Goal: Task Accomplishment & Management: Use online tool/utility

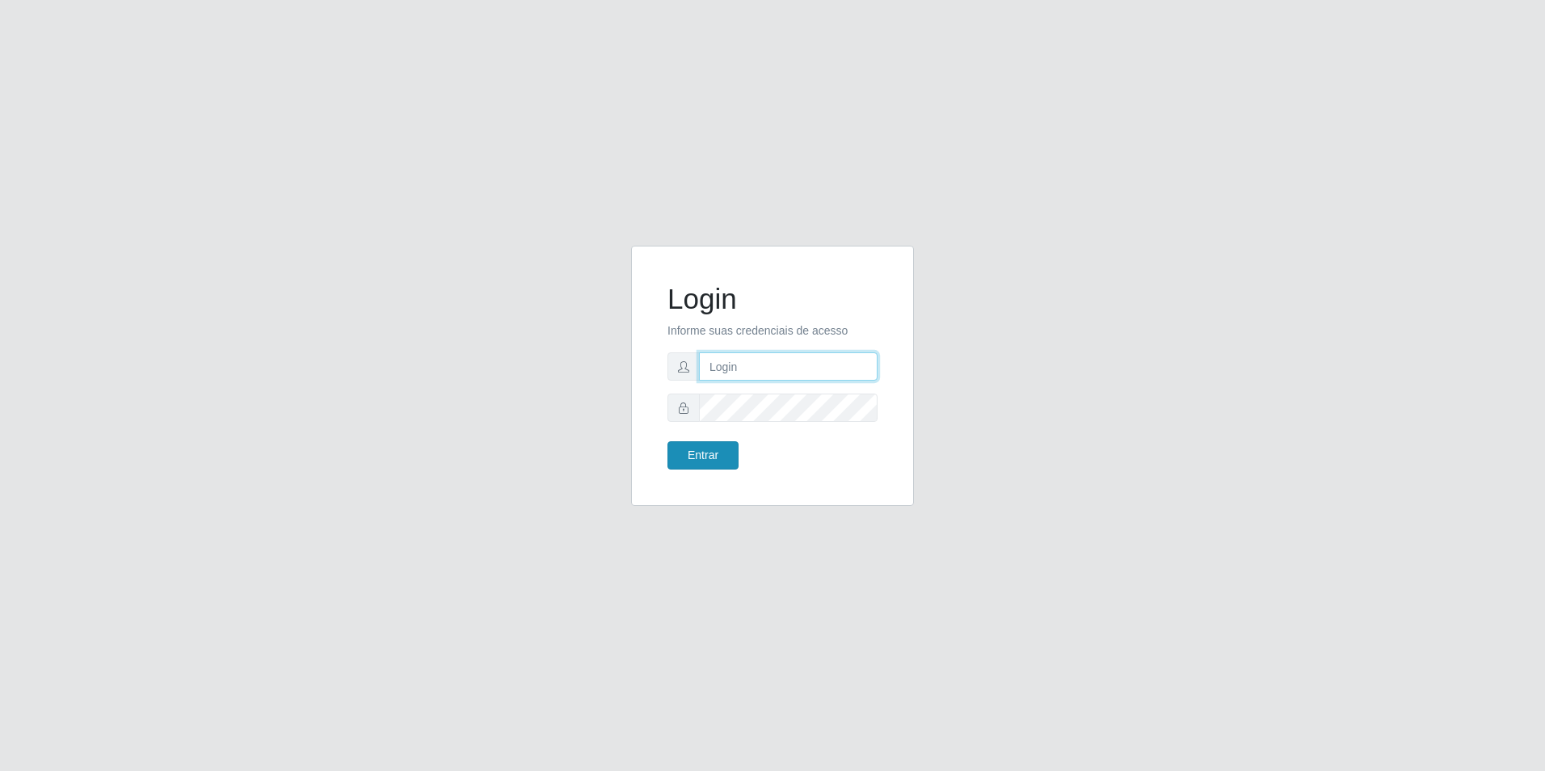
type input "[EMAIL_ADDRESS][DOMAIN_NAME]"
click at [703, 455] on button "Entrar" at bounding box center [702, 455] width 71 height 28
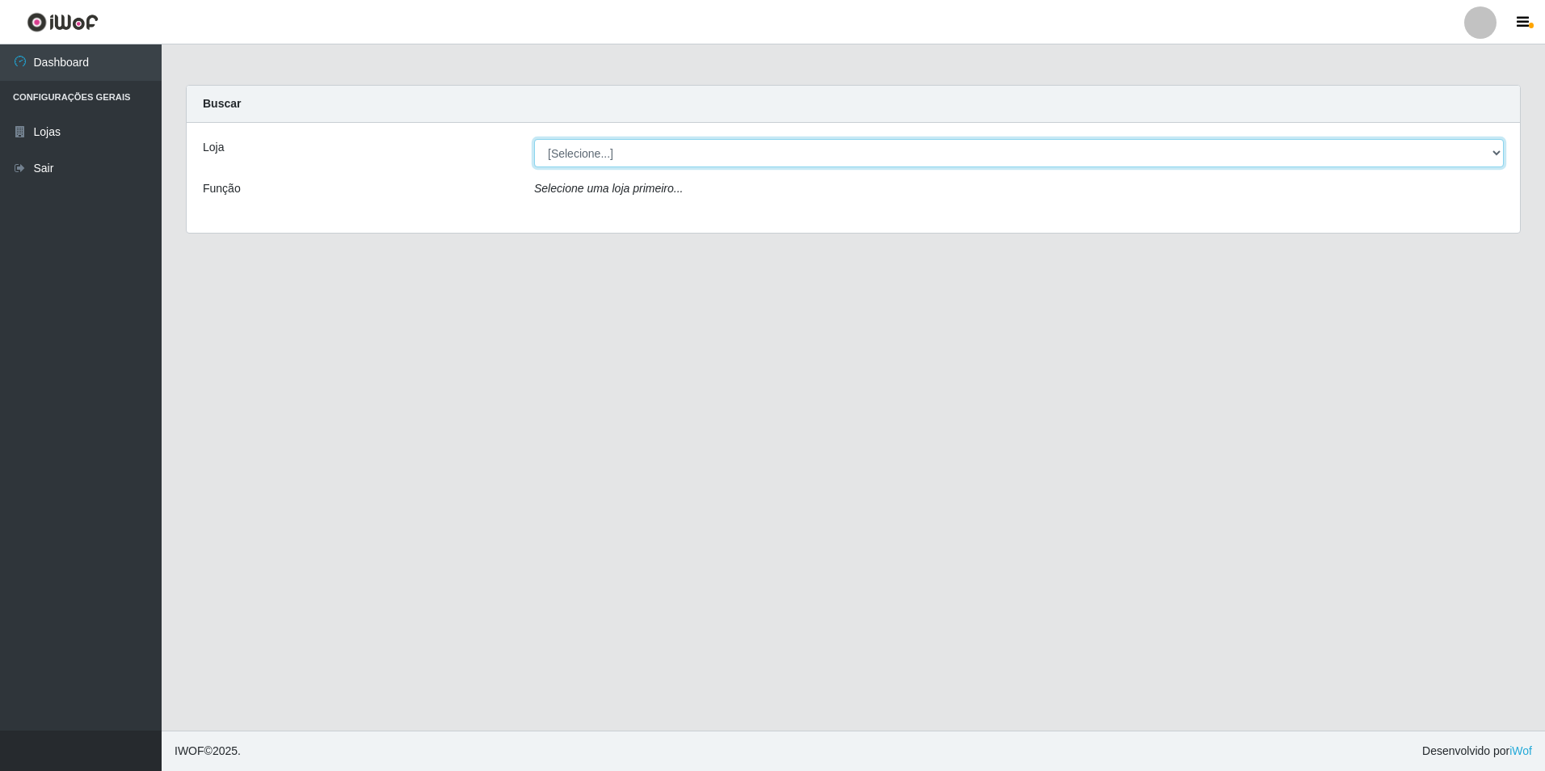
click at [770, 156] on select "[Selecione...] Extrabom - Loja 57 Anchieta" at bounding box center [1019, 153] width 970 height 28
select select "470"
click at [534, 139] on select "[Selecione...] Extrabom - Loja 57 Anchieta" at bounding box center [1019, 153] width 970 height 28
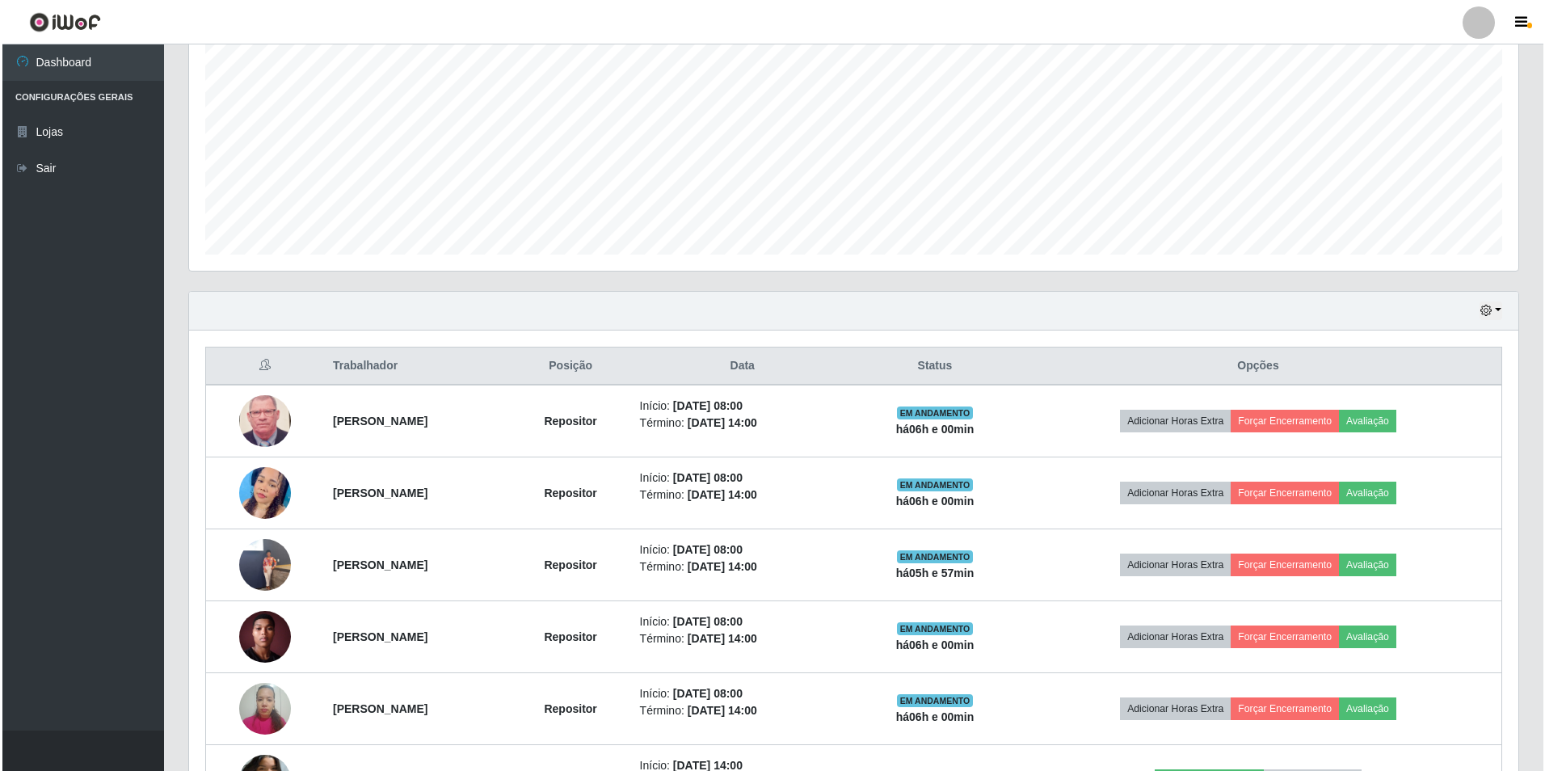
scroll to position [485, 0]
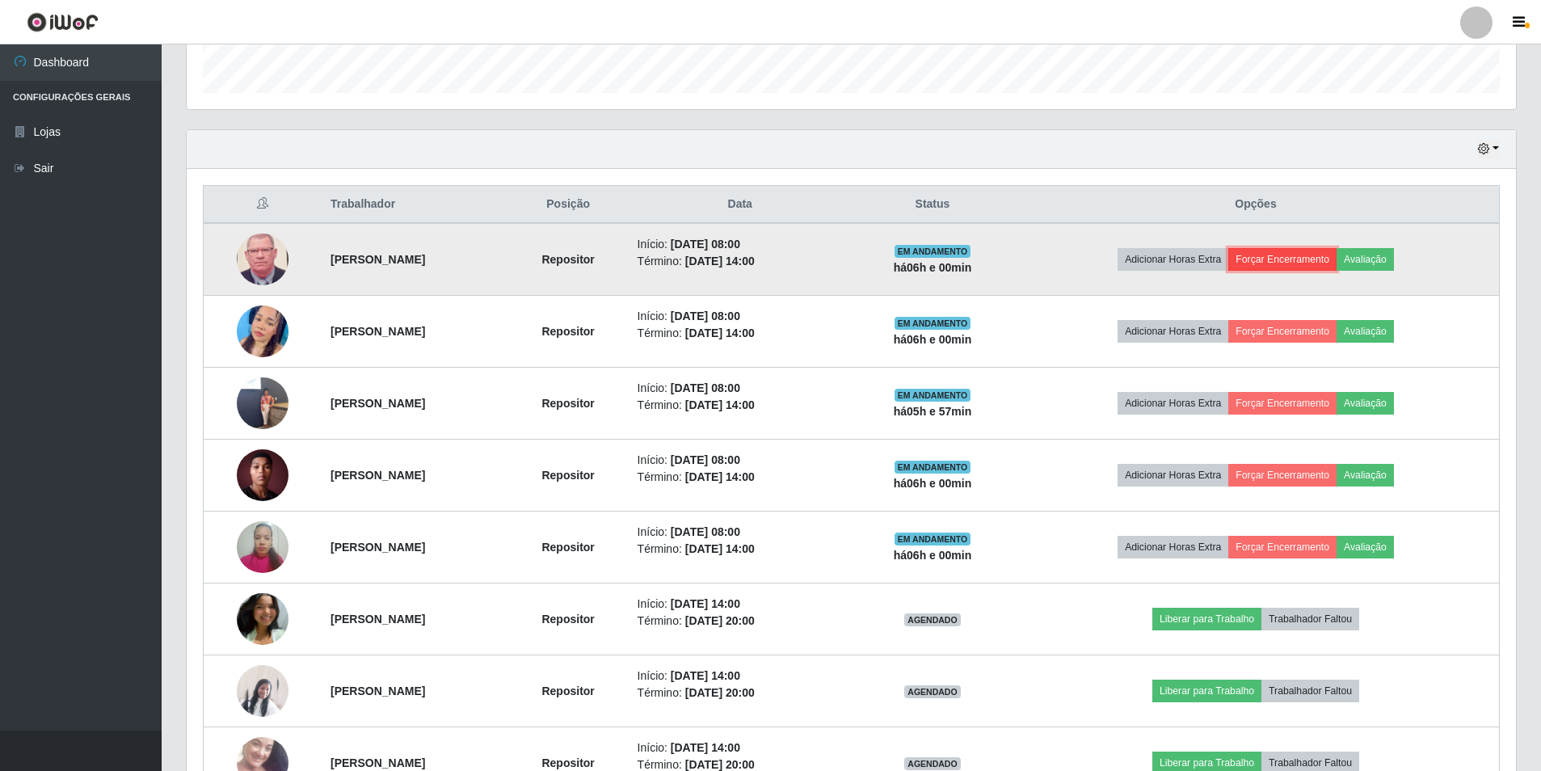
click at [1320, 259] on button "Forçar Encerramento" at bounding box center [1282, 259] width 108 height 23
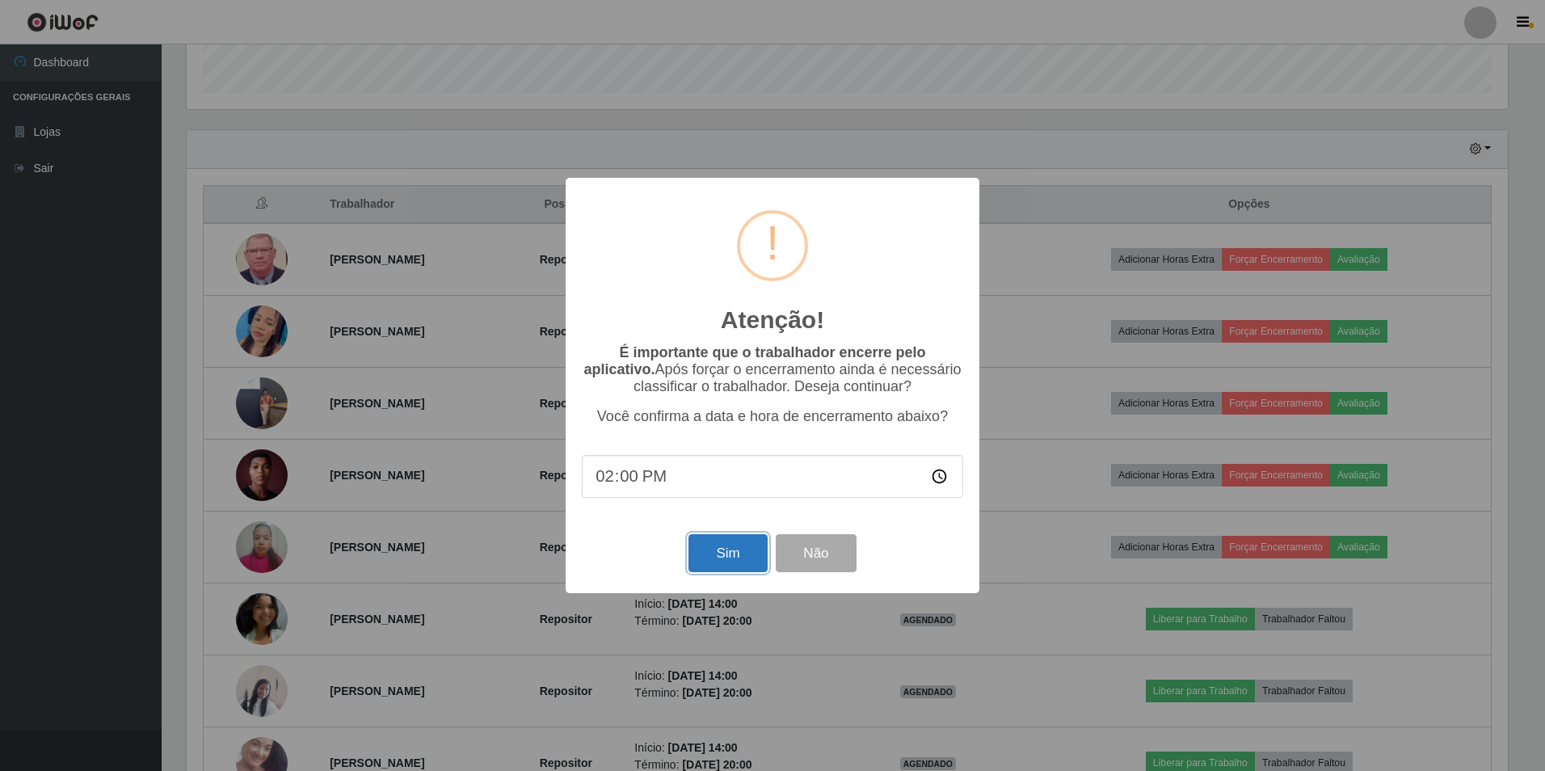
click at [723, 562] on button "Sim" at bounding box center [727, 553] width 78 height 38
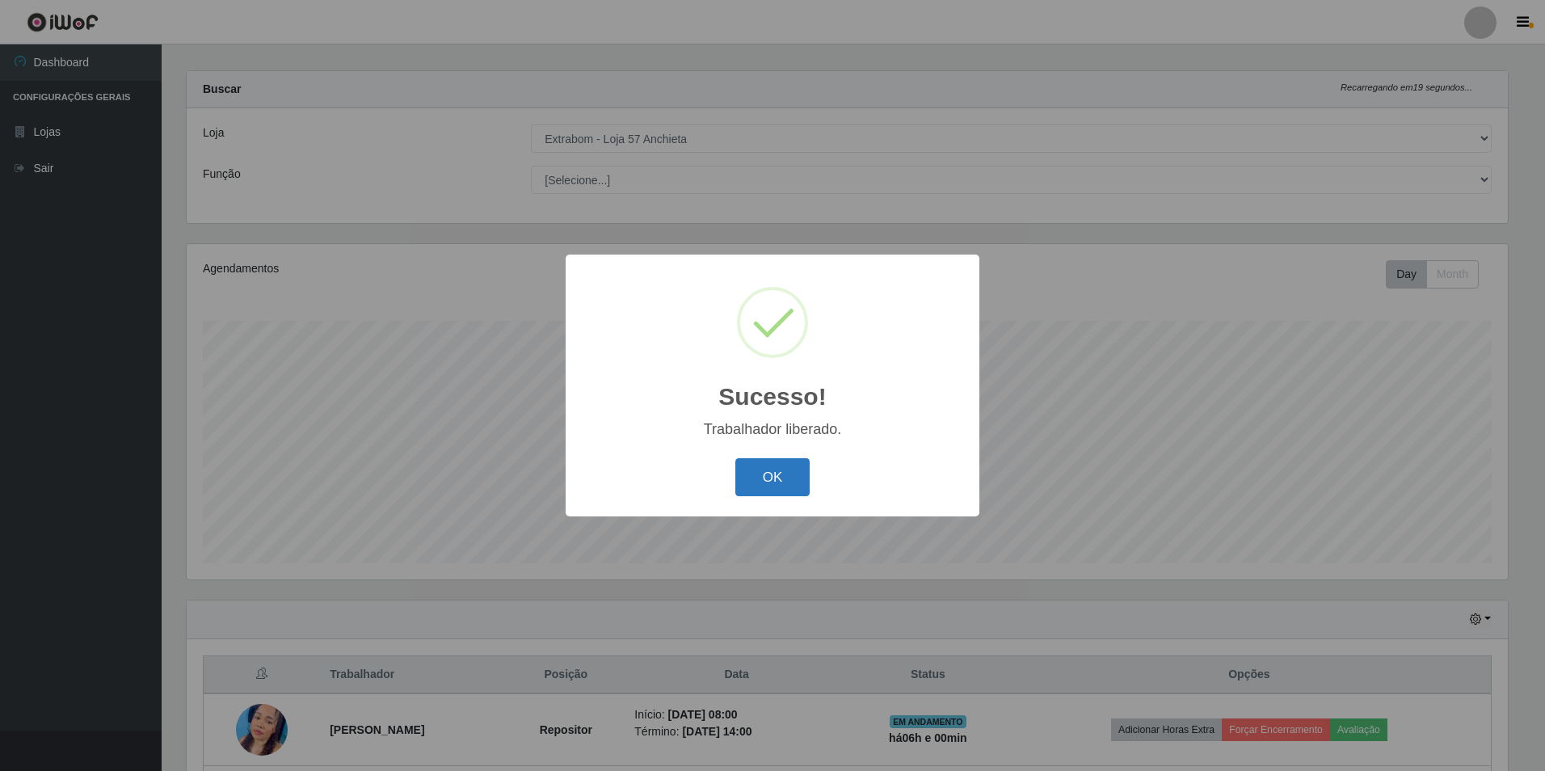
click at [762, 483] on button "OK" at bounding box center [772, 477] width 75 height 38
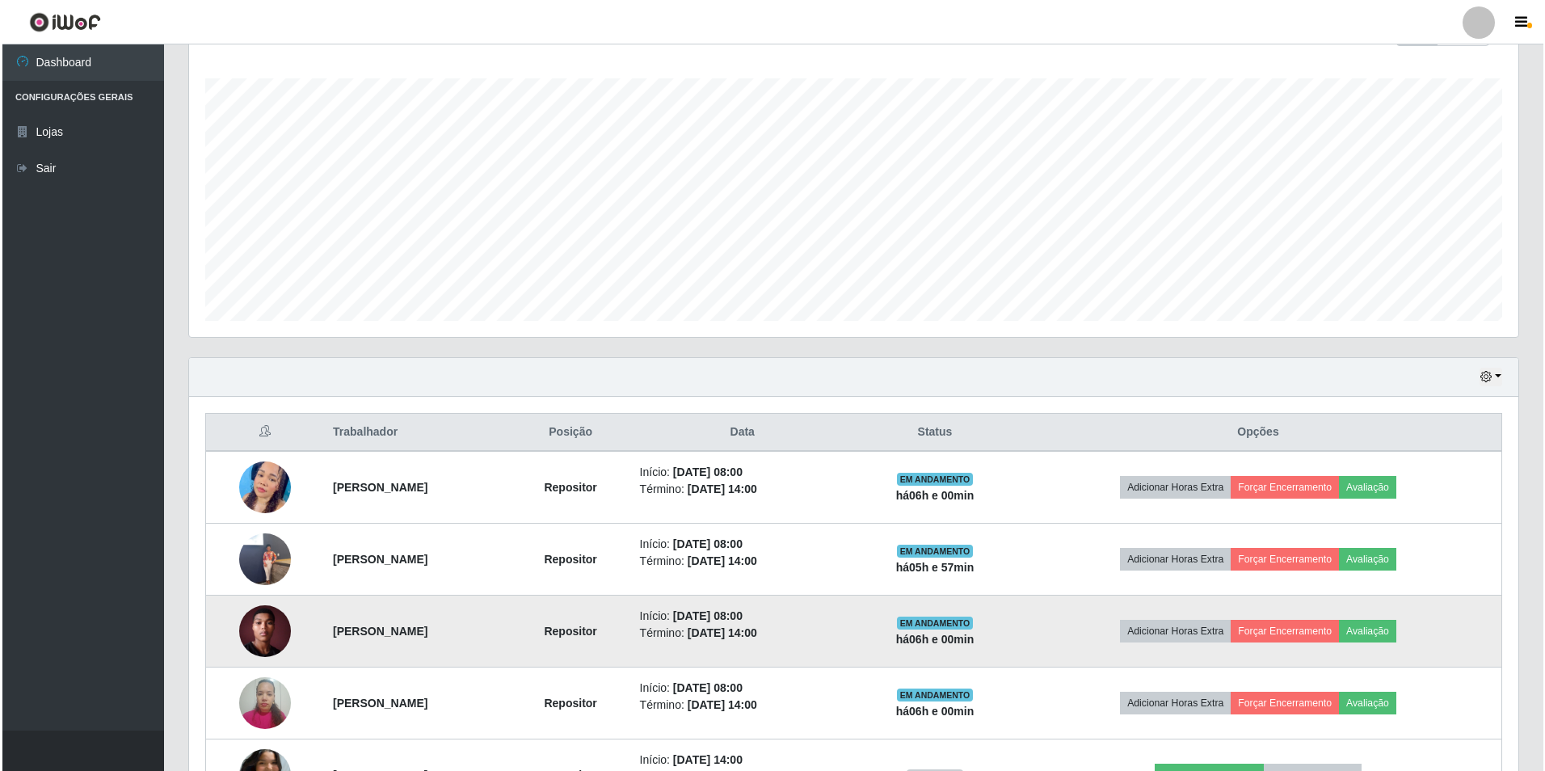
scroll to position [419, 0]
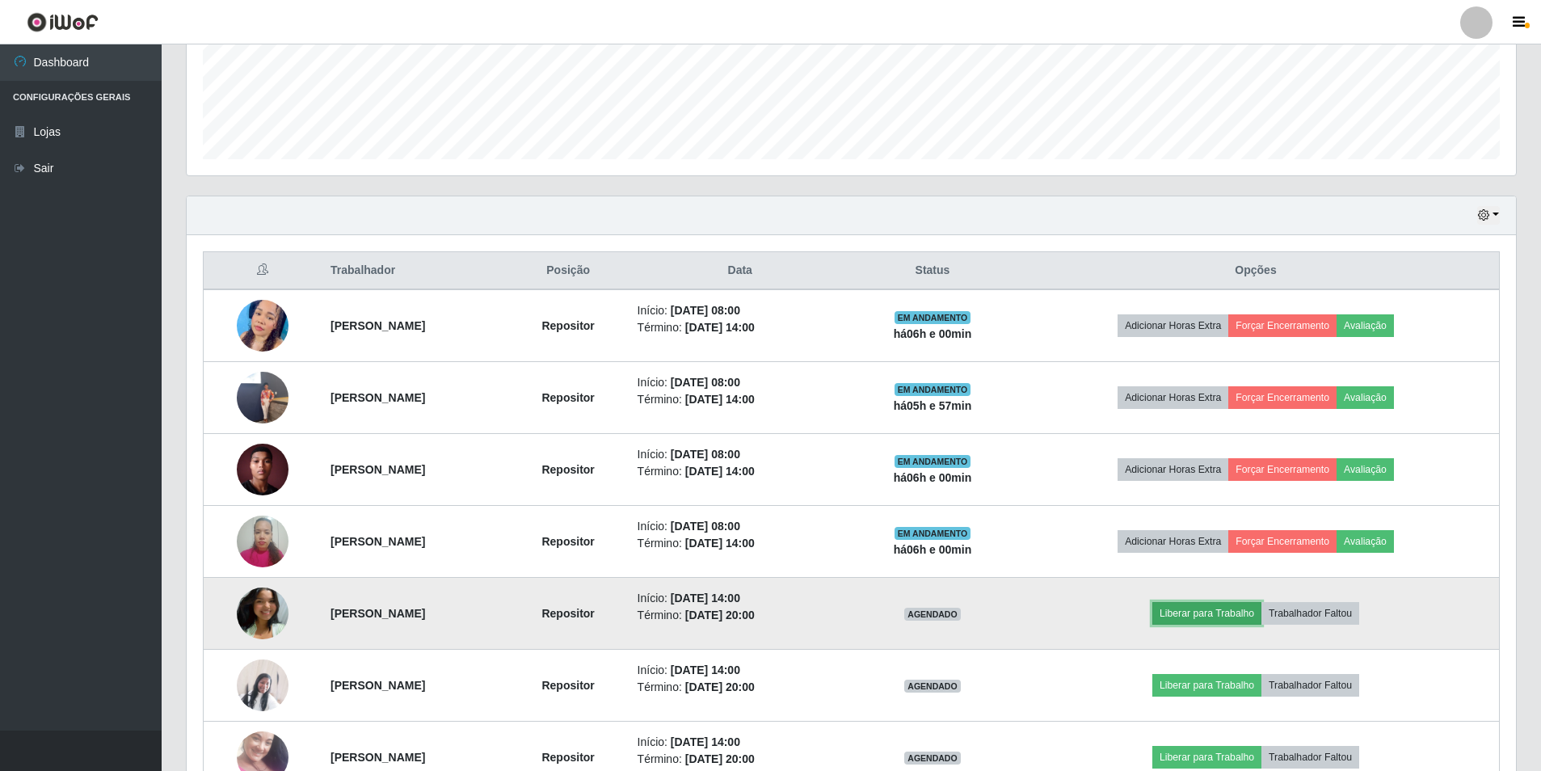
click at [1214, 614] on button "Liberar para Trabalho" at bounding box center [1206, 613] width 109 height 23
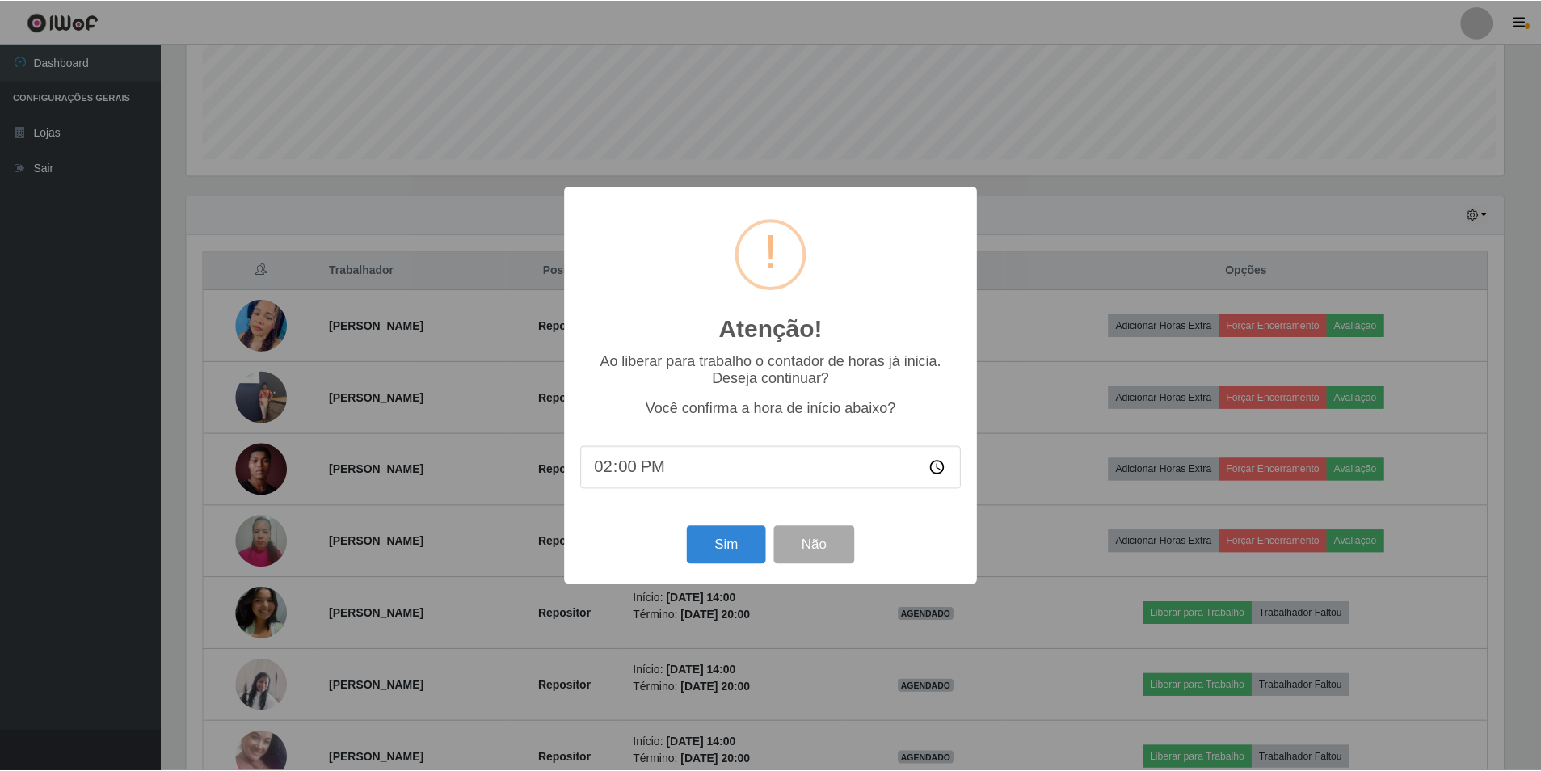
scroll to position [335, 1321]
click at [697, 558] on button "Sim" at bounding box center [727, 545] width 78 height 38
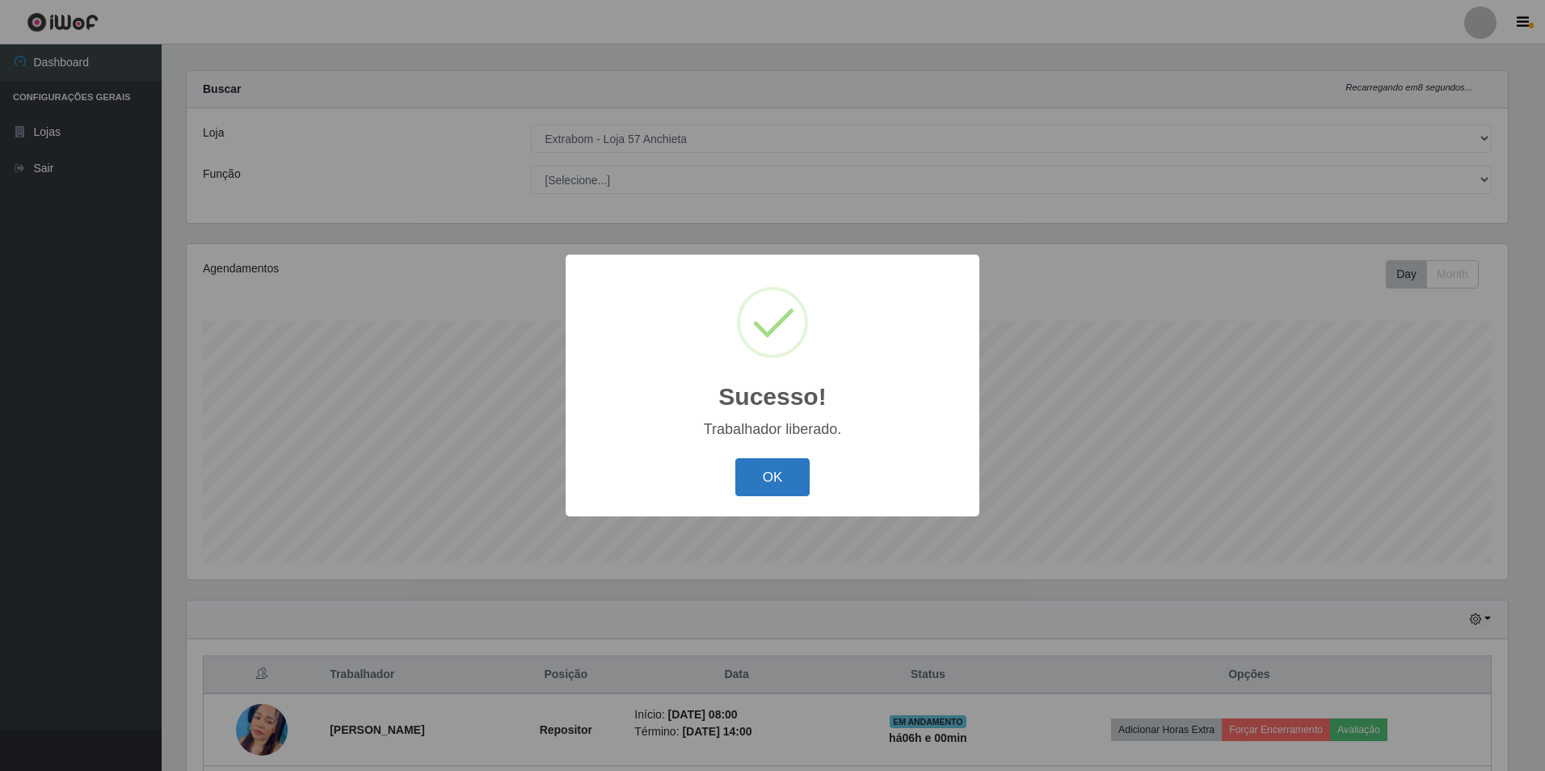
click at [768, 478] on button "OK" at bounding box center [772, 477] width 75 height 38
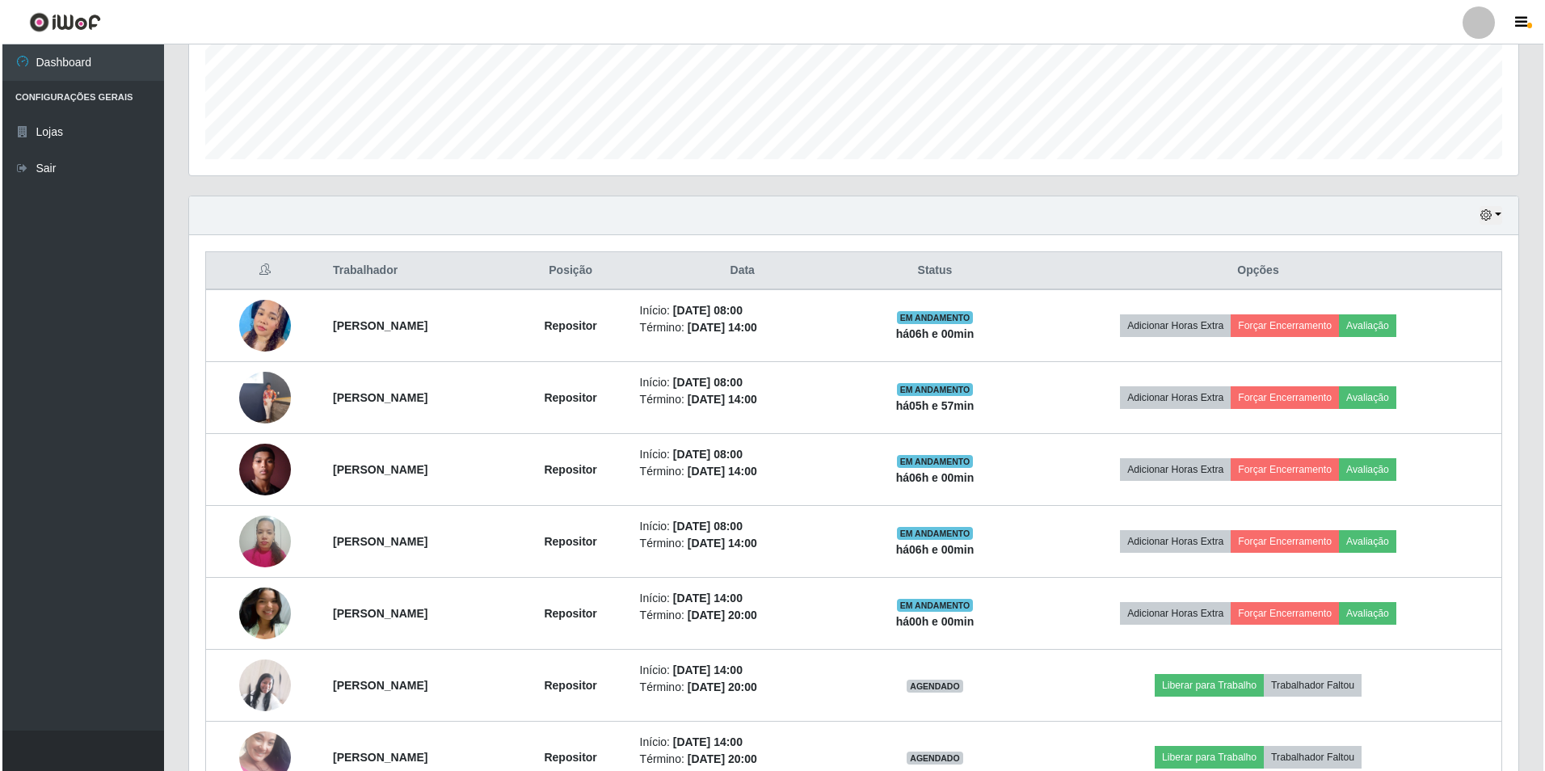
scroll to position [662, 0]
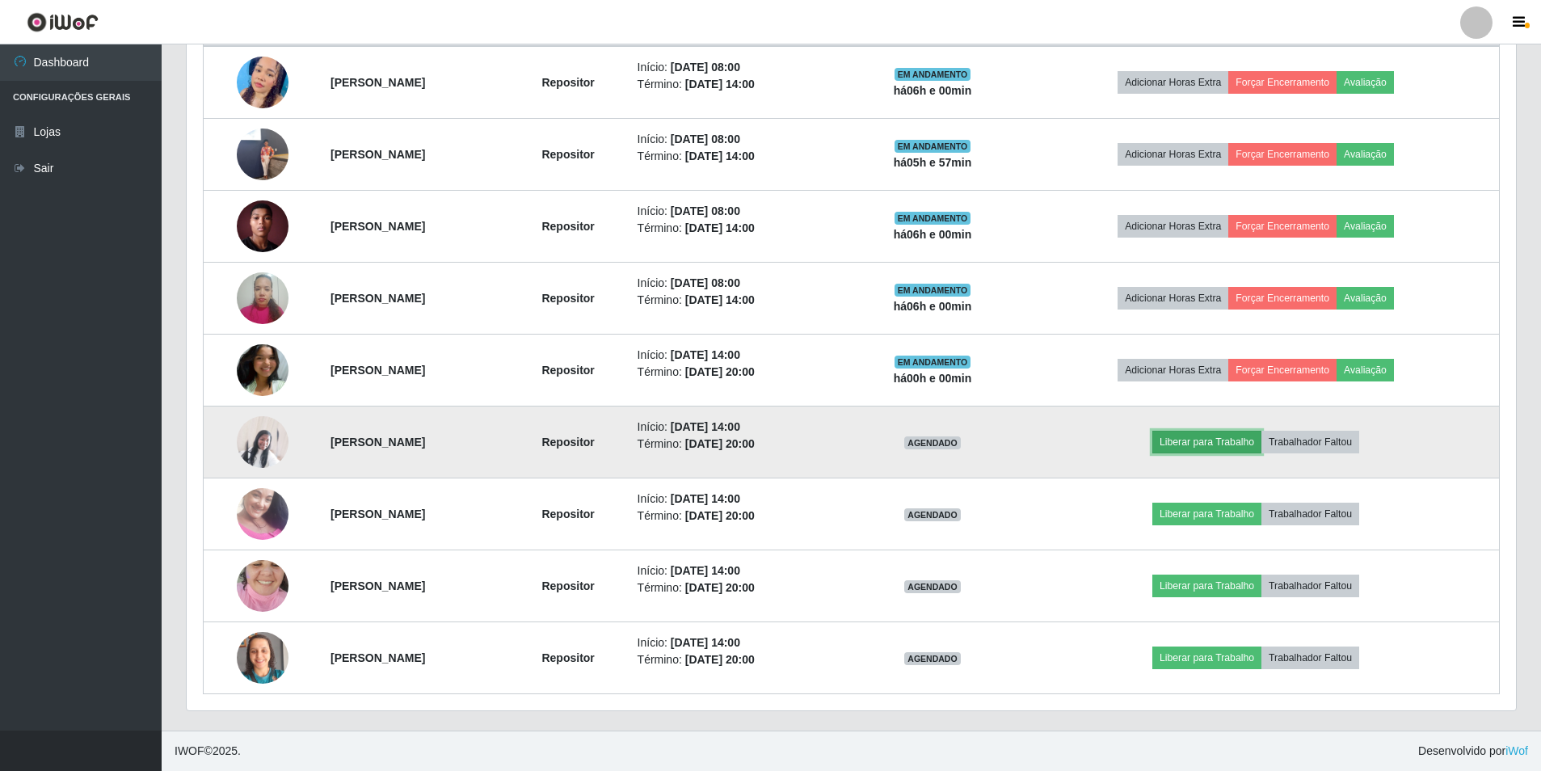
click at [1219, 442] on button "Liberar para Trabalho" at bounding box center [1206, 442] width 109 height 23
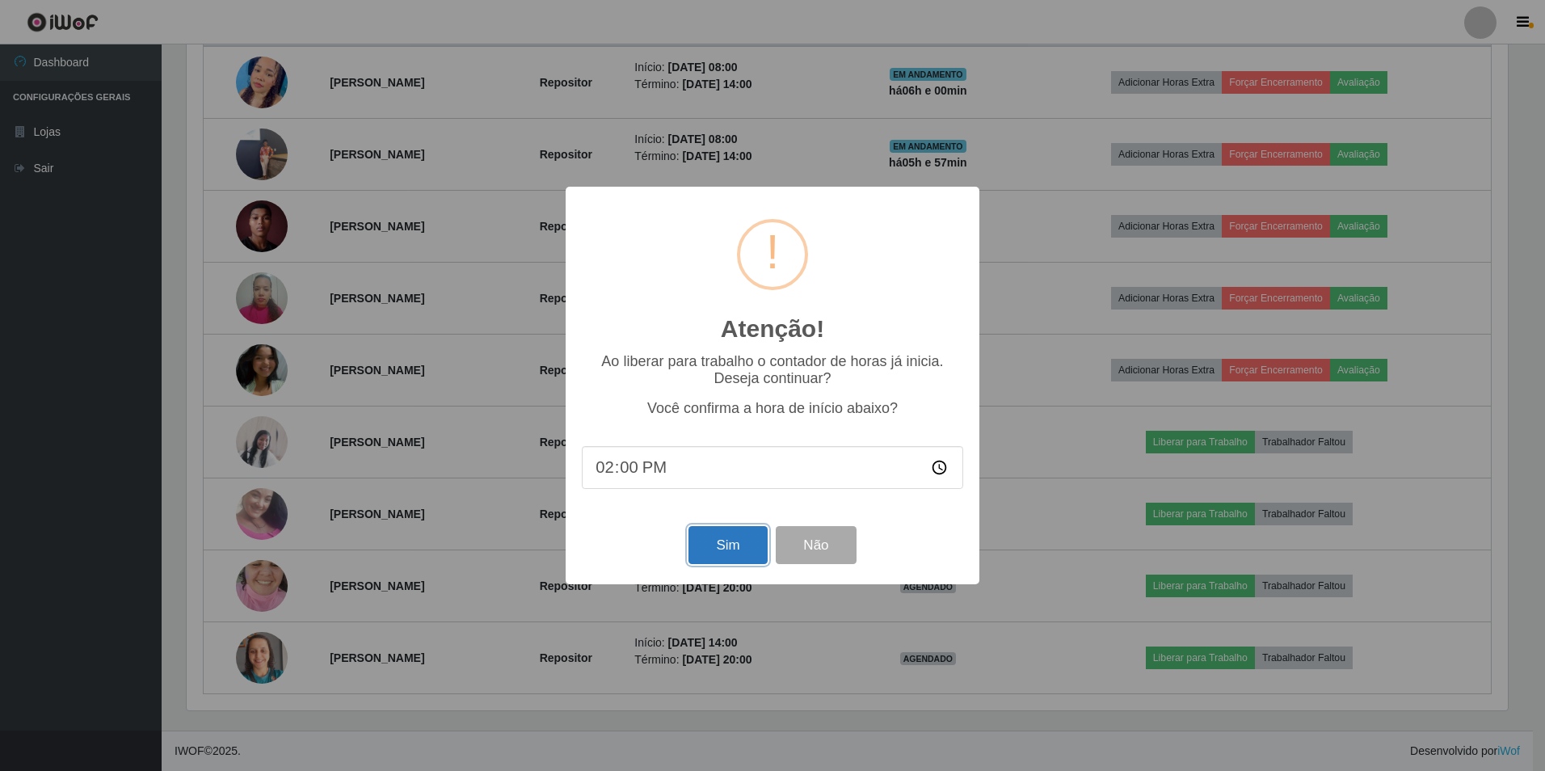
click at [745, 545] on button "Sim" at bounding box center [727, 545] width 78 height 38
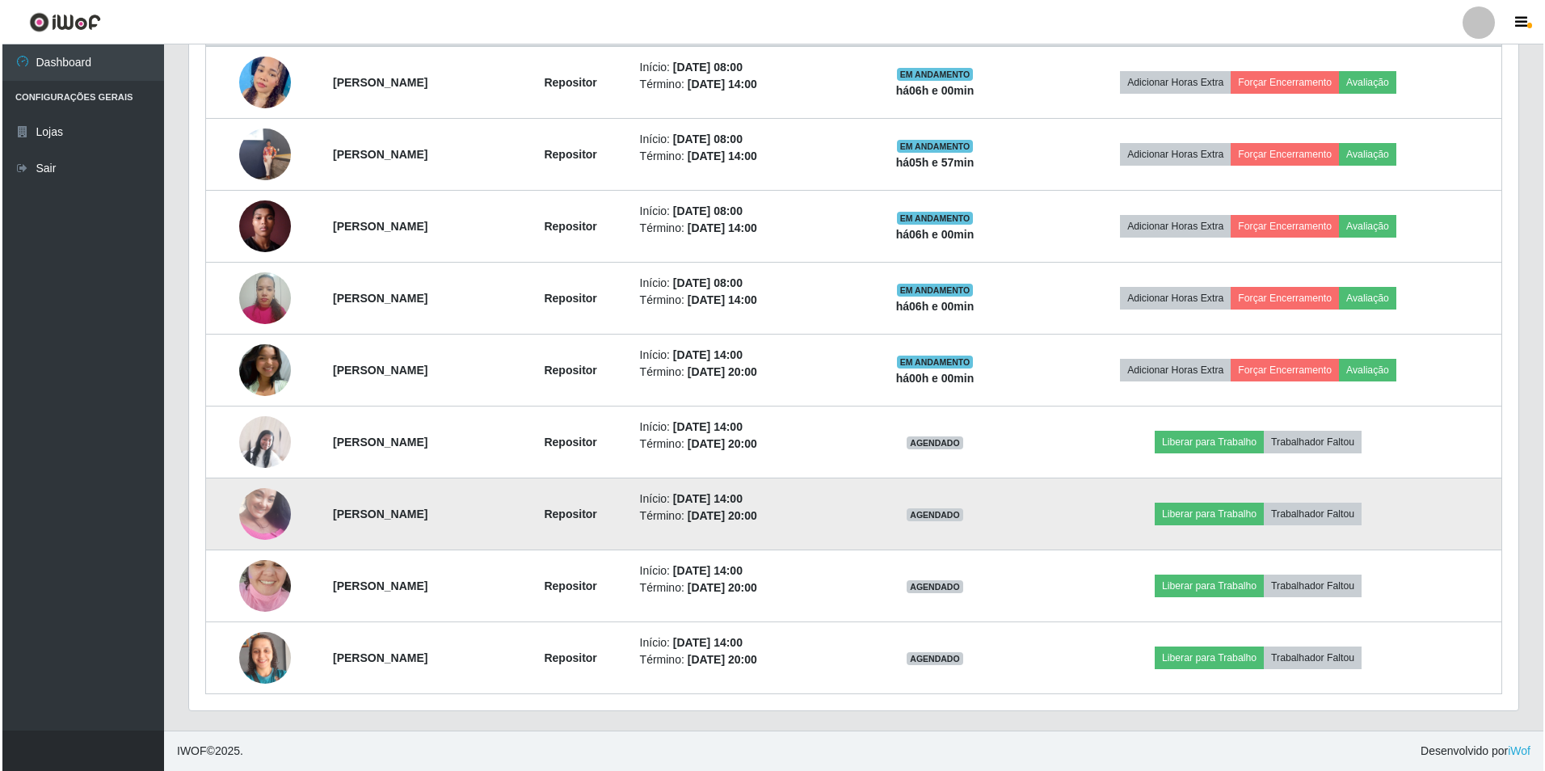
scroll to position [0, 0]
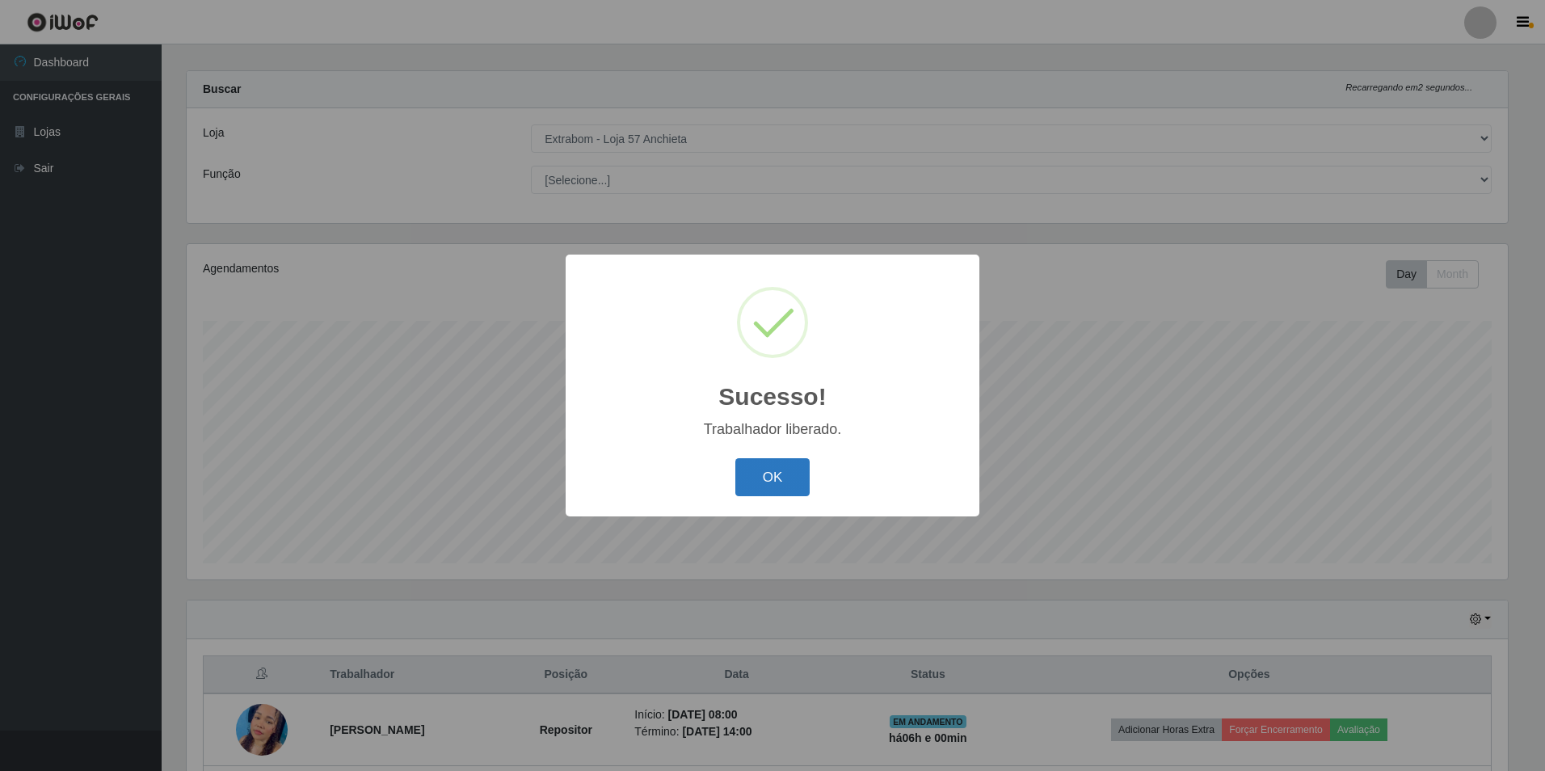
click at [773, 470] on button "OK" at bounding box center [772, 477] width 75 height 38
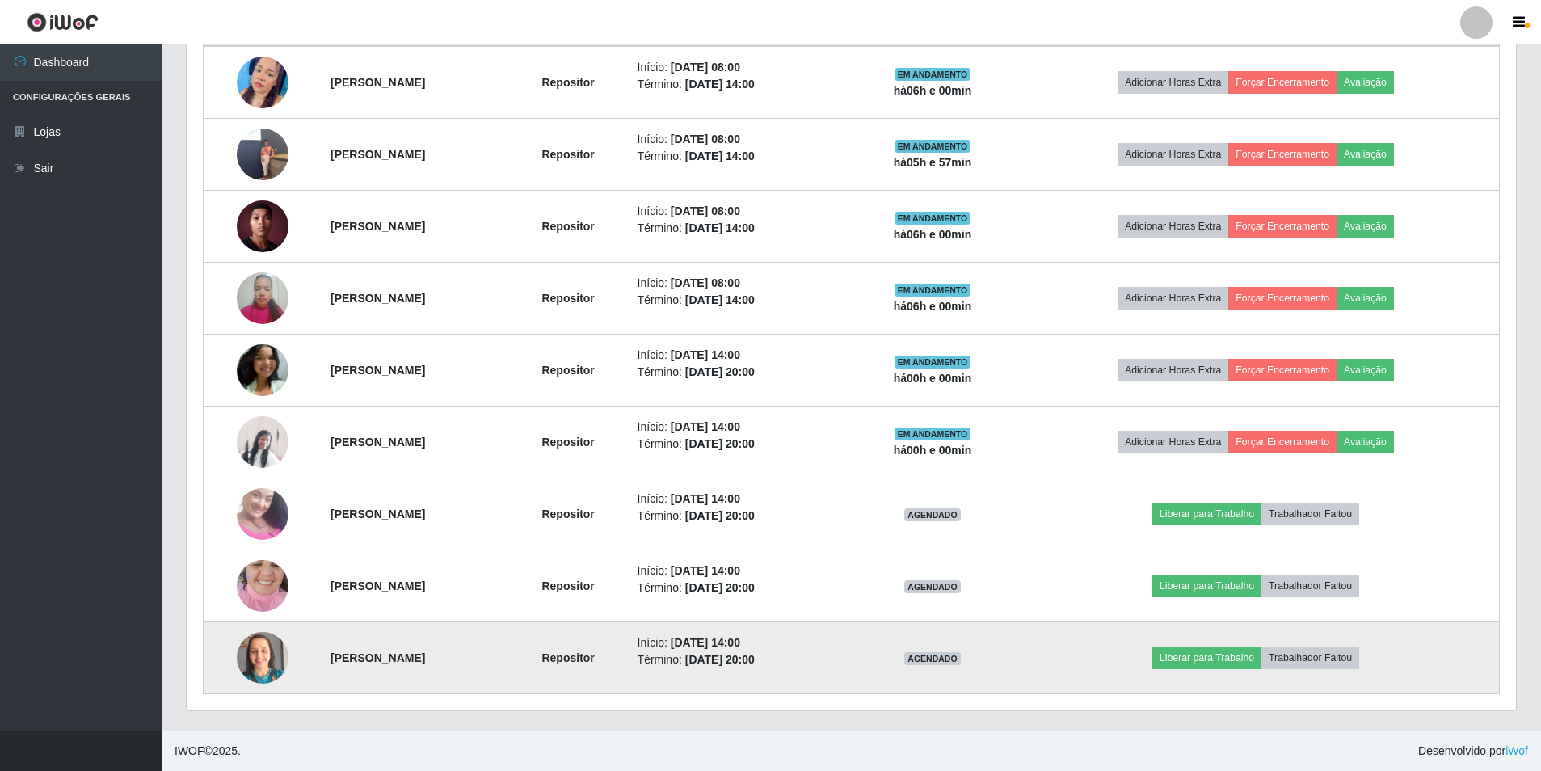
click at [263, 657] on img at bounding box center [263, 658] width 52 height 92
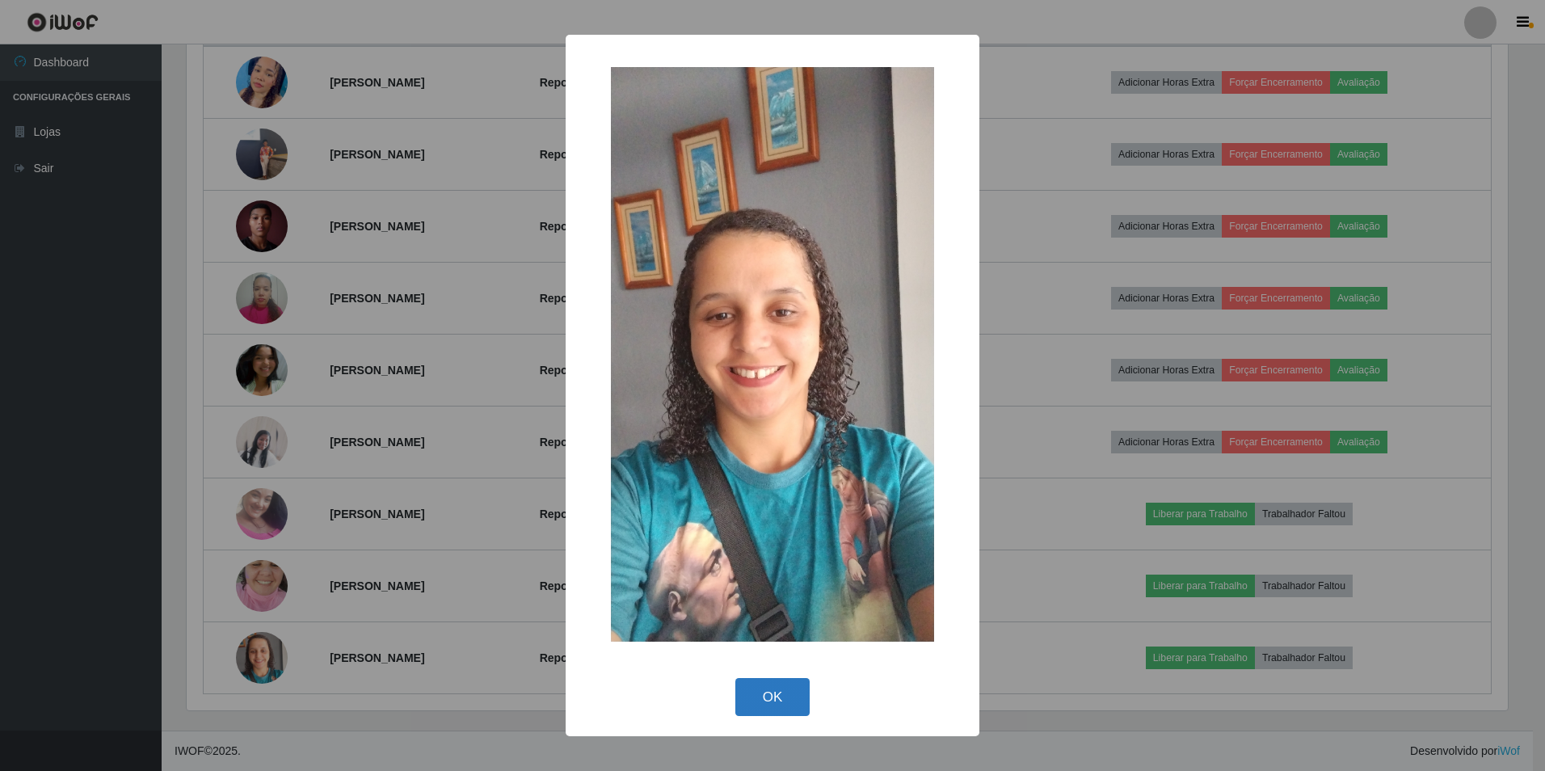
click at [760, 697] on button "OK" at bounding box center [772, 697] width 75 height 38
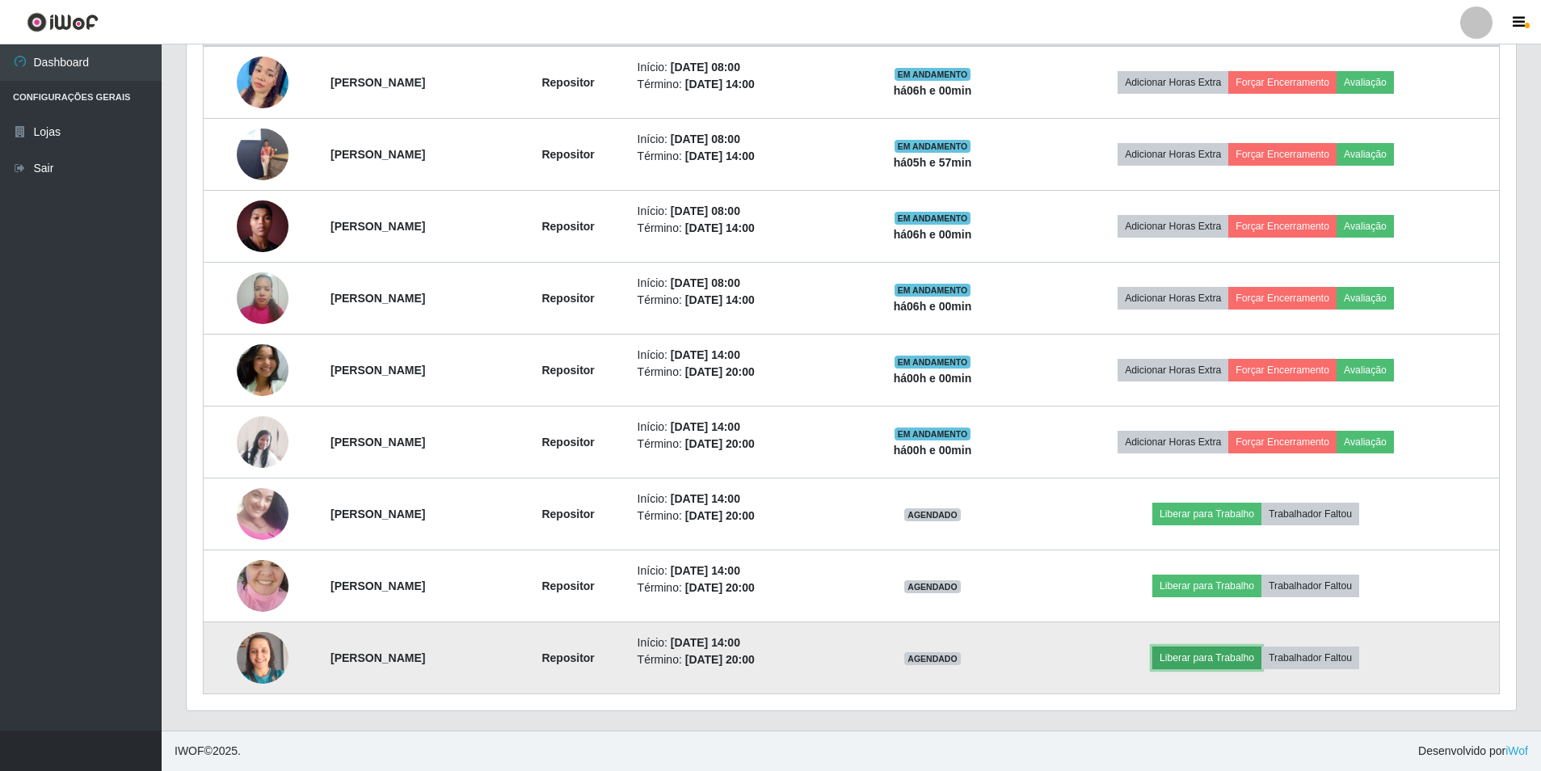
click at [1219, 659] on button "Liberar para Trabalho" at bounding box center [1206, 657] width 109 height 23
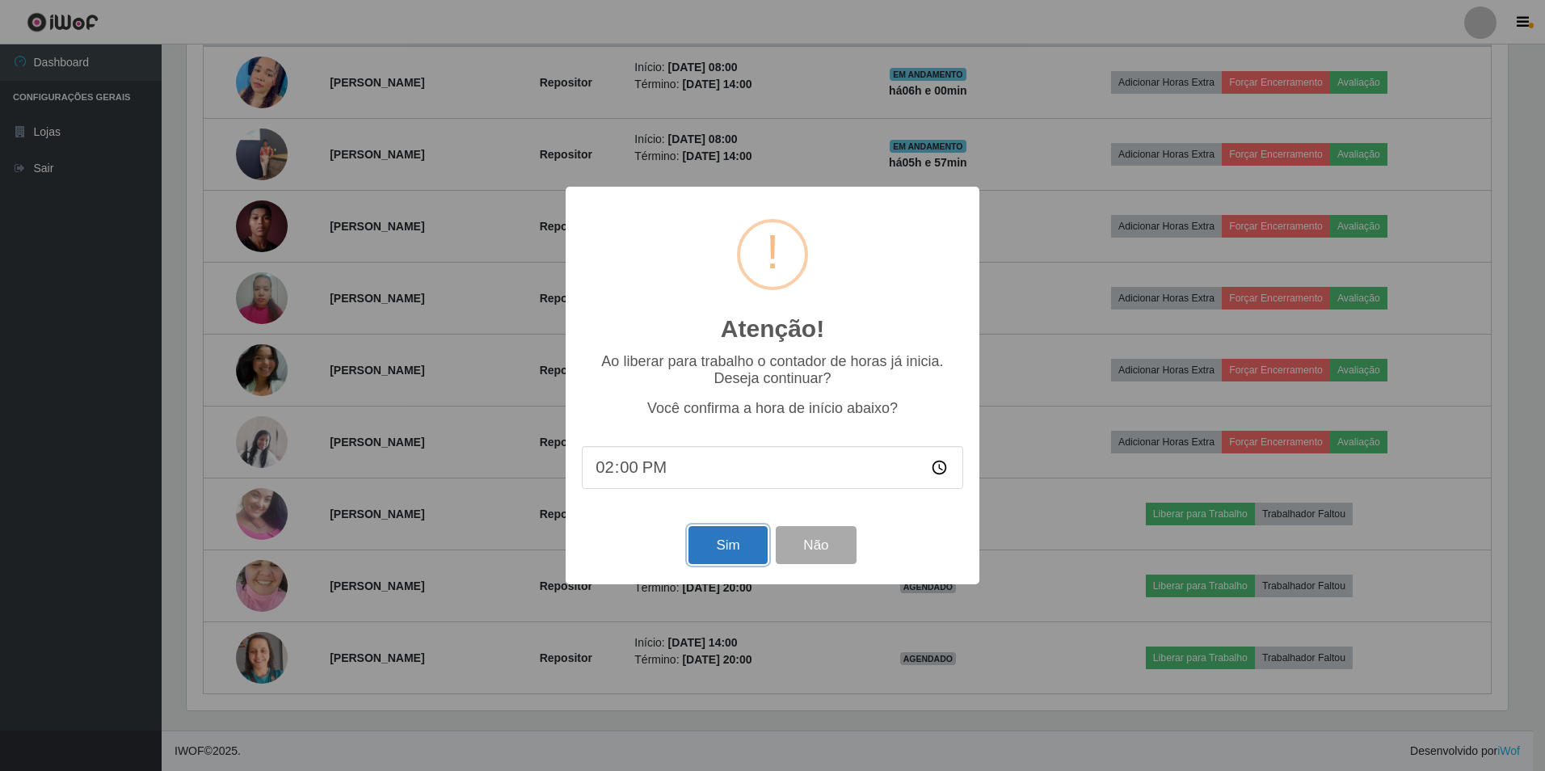
click at [731, 550] on button "Sim" at bounding box center [727, 545] width 78 height 38
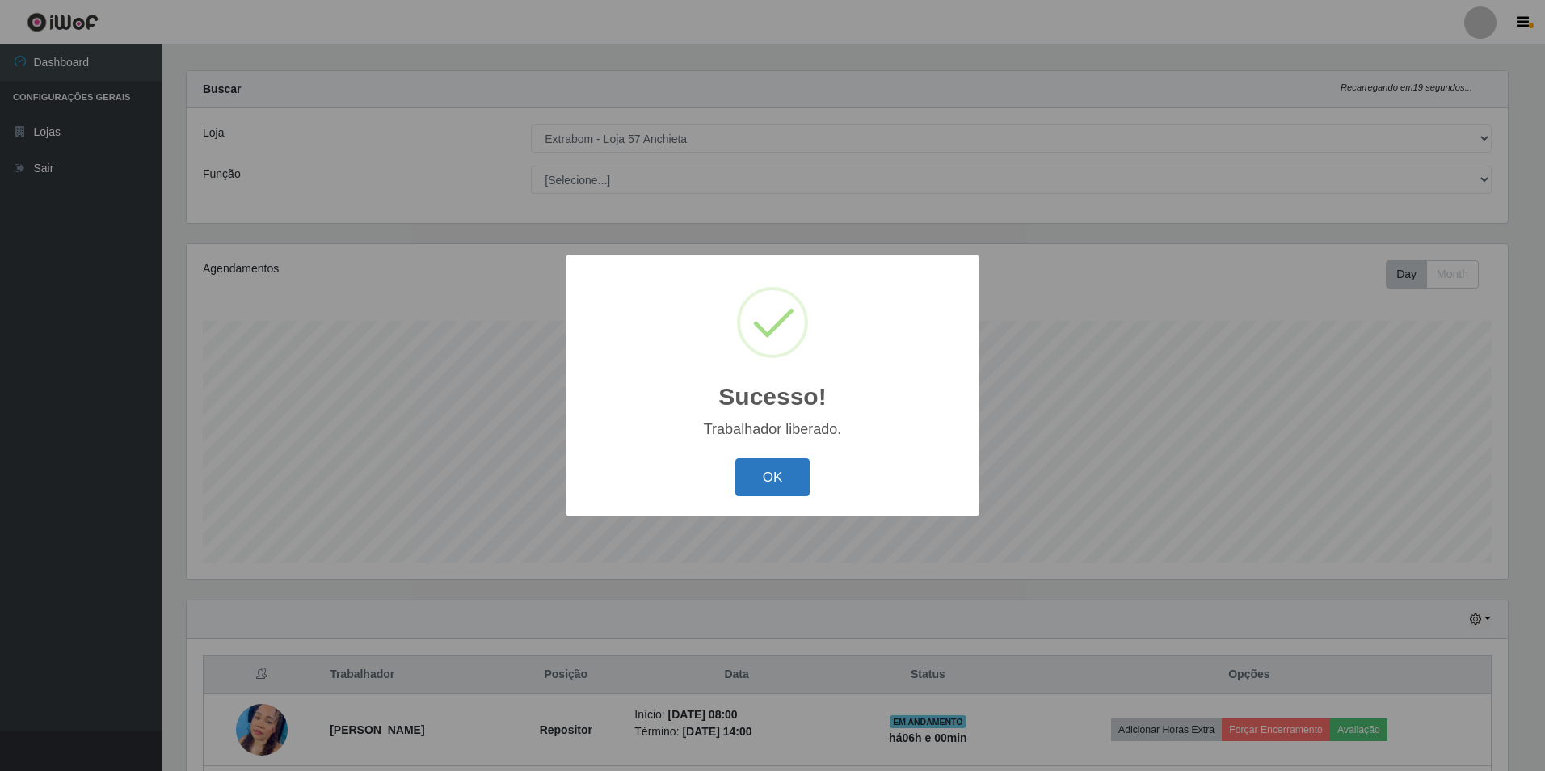
click at [802, 465] on button "OK" at bounding box center [772, 477] width 75 height 38
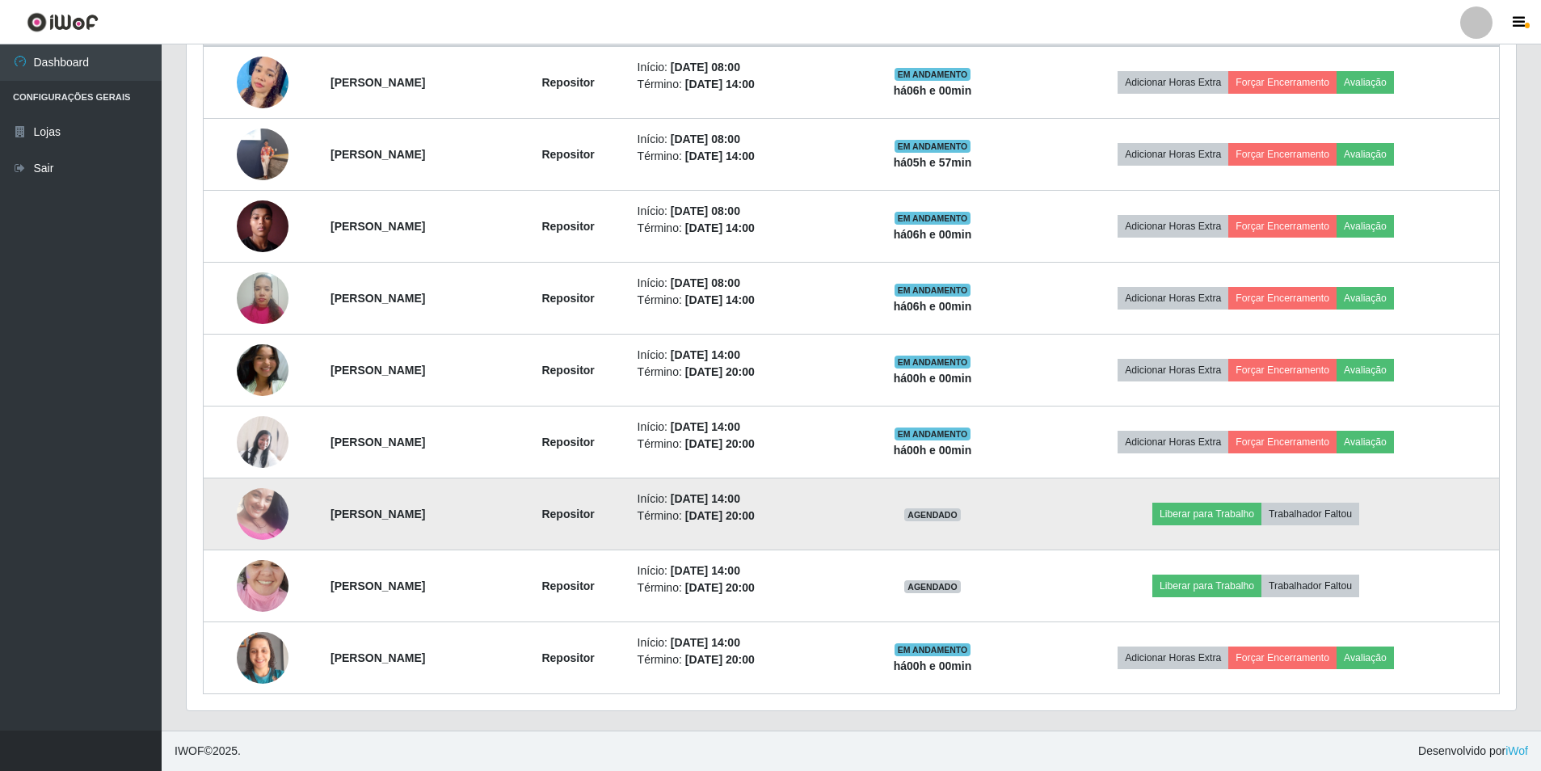
click at [239, 518] on img at bounding box center [263, 514] width 52 height 92
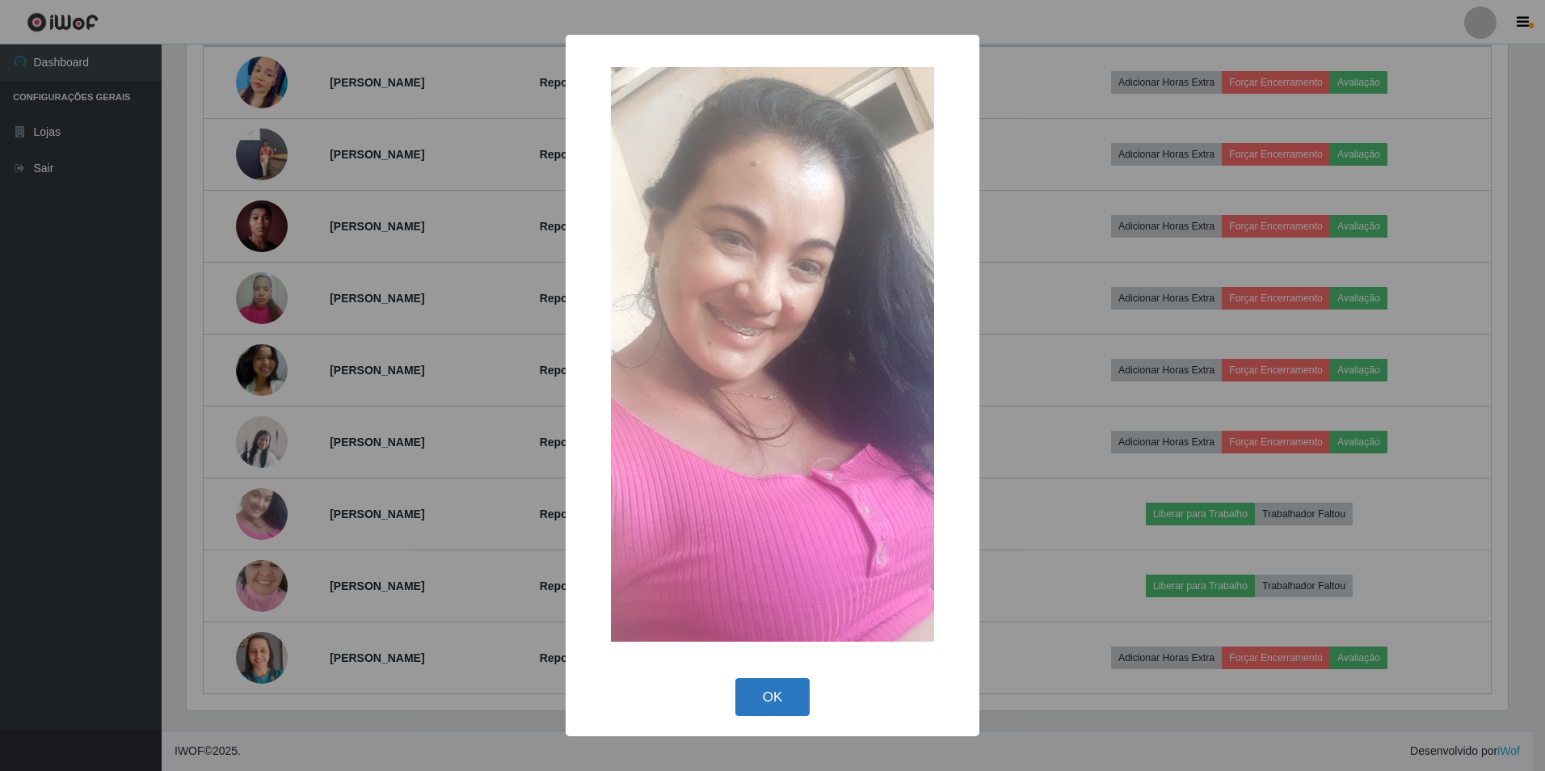
click at [772, 697] on button "OK" at bounding box center [772, 697] width 75 height 38
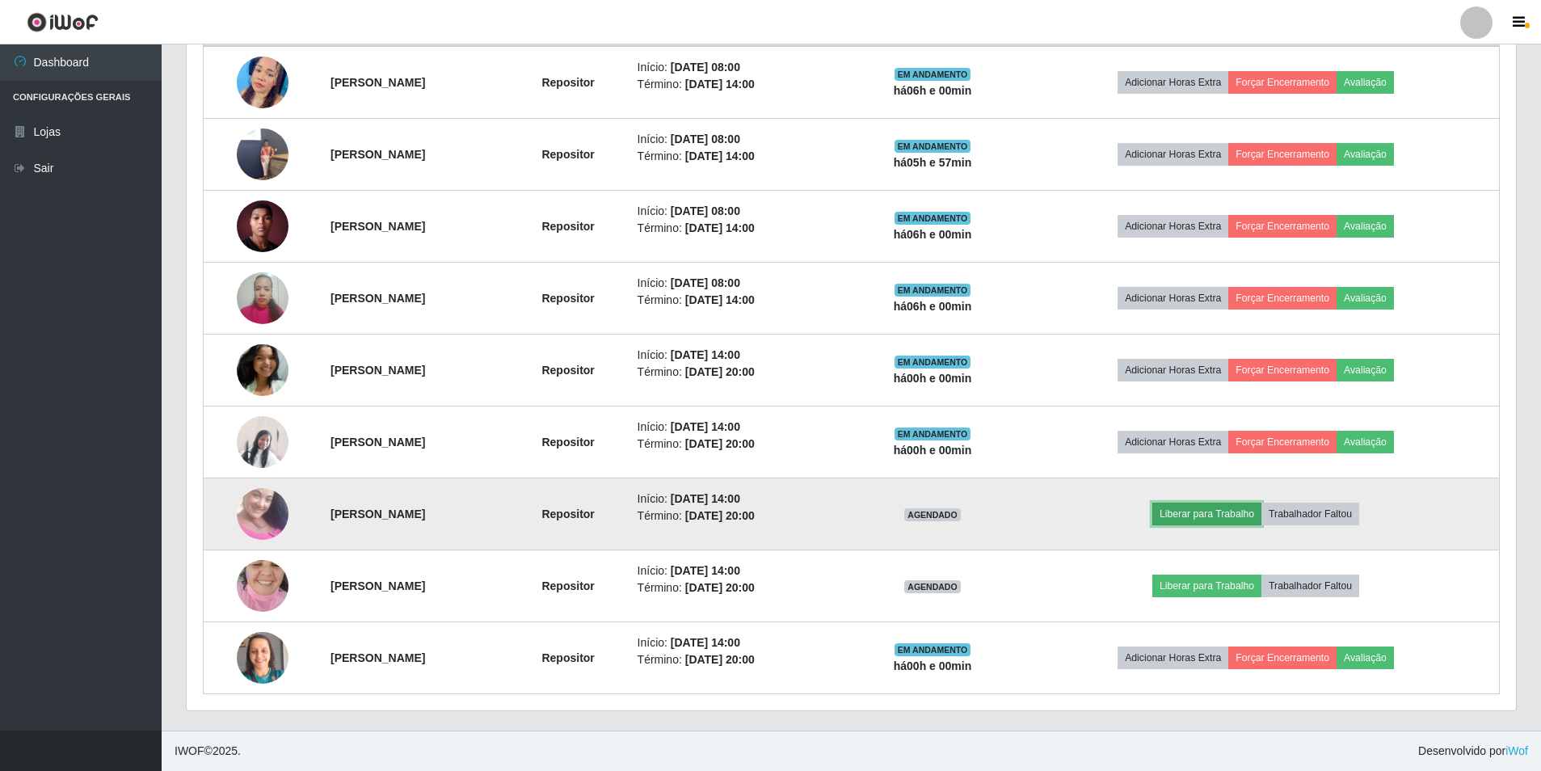
click at [1261, 517] on button "Liberar para Trabalho" at bounding box center [1206, 514] width 109 height 23
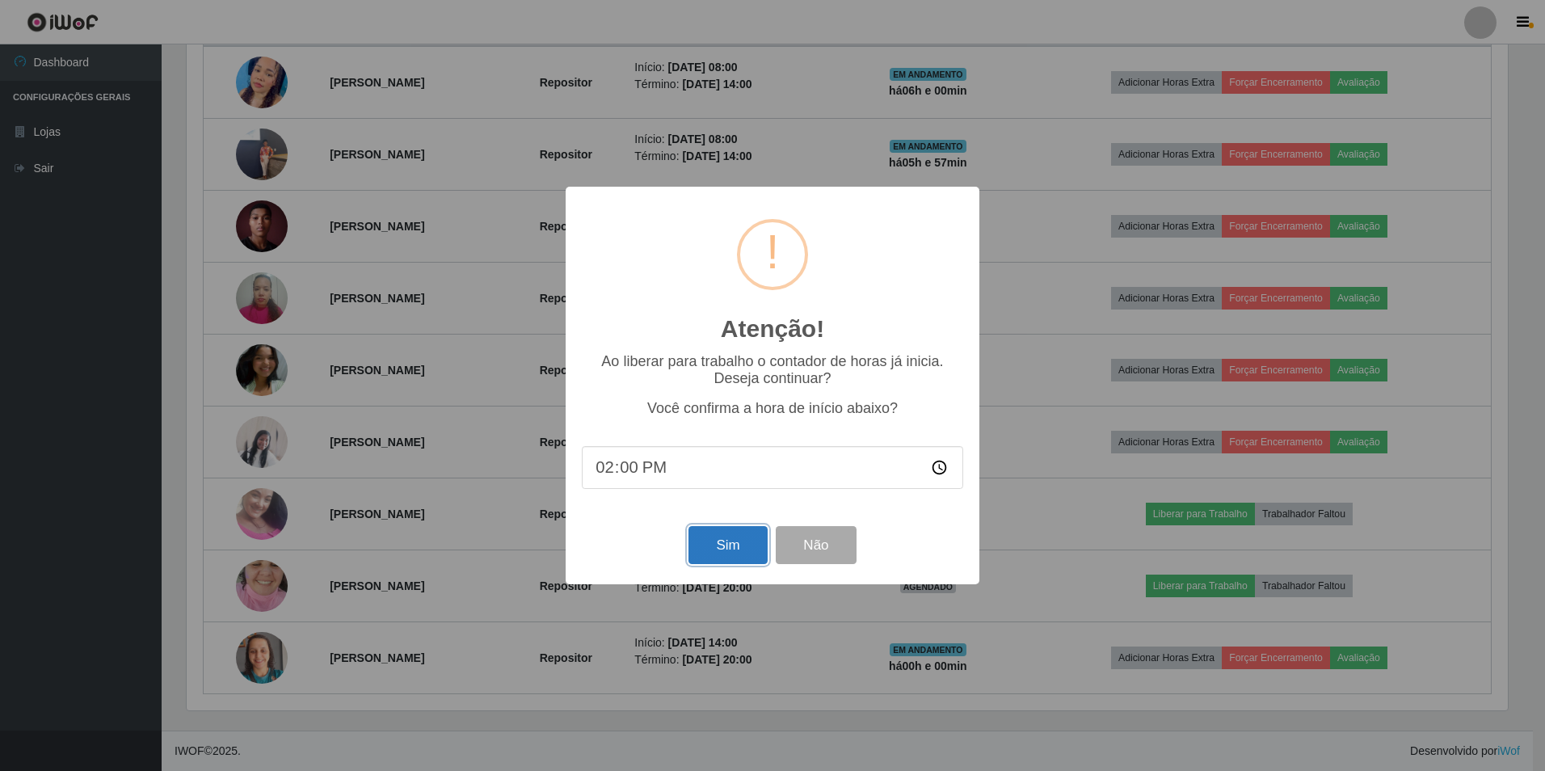
click at [743, 539] on button "Sim" at bounding box center [727, 545] width 78 height 38
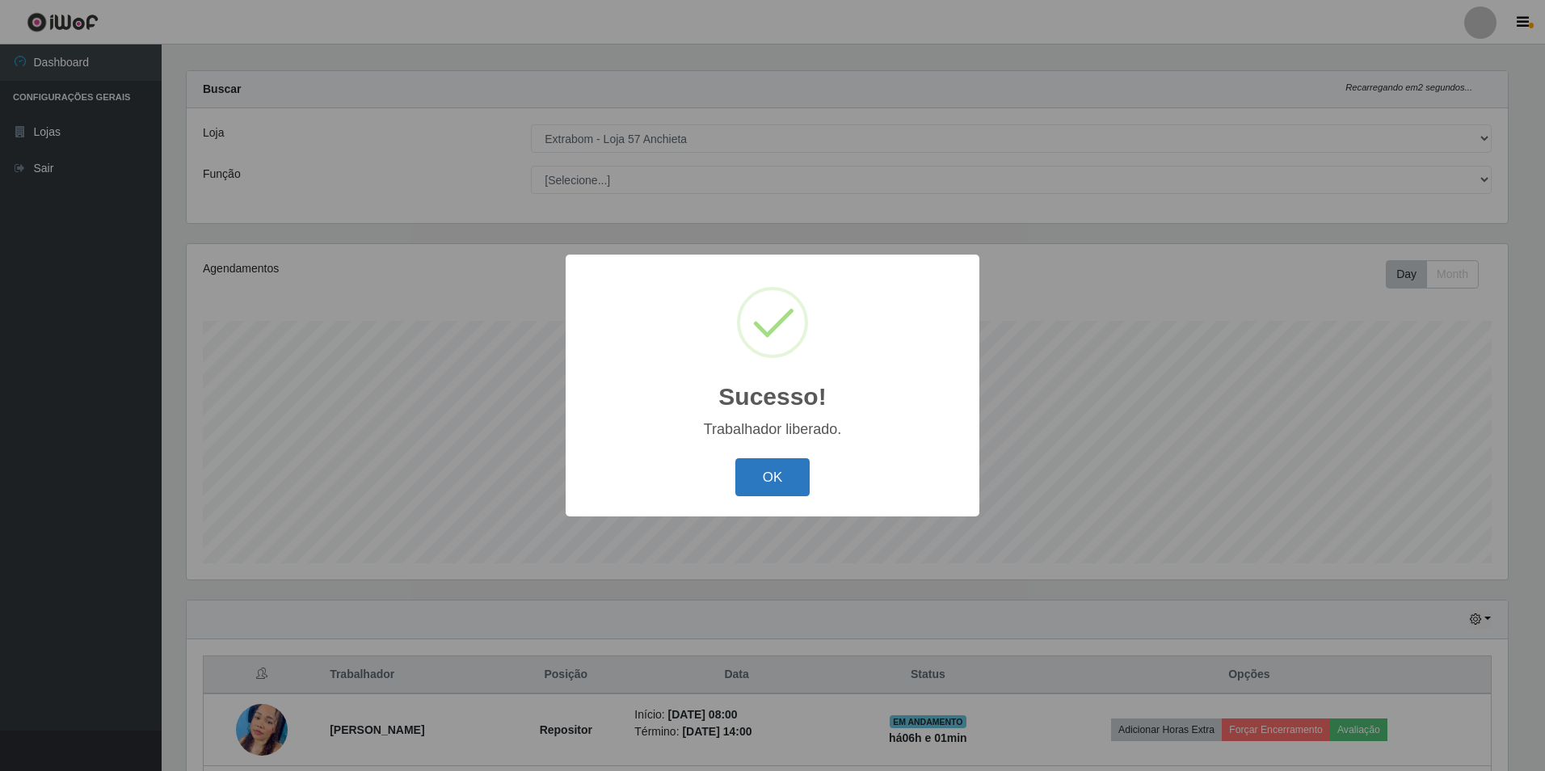
click at [772, 471] on button "OK" at bounding box center [772, 477] width 75 height 38
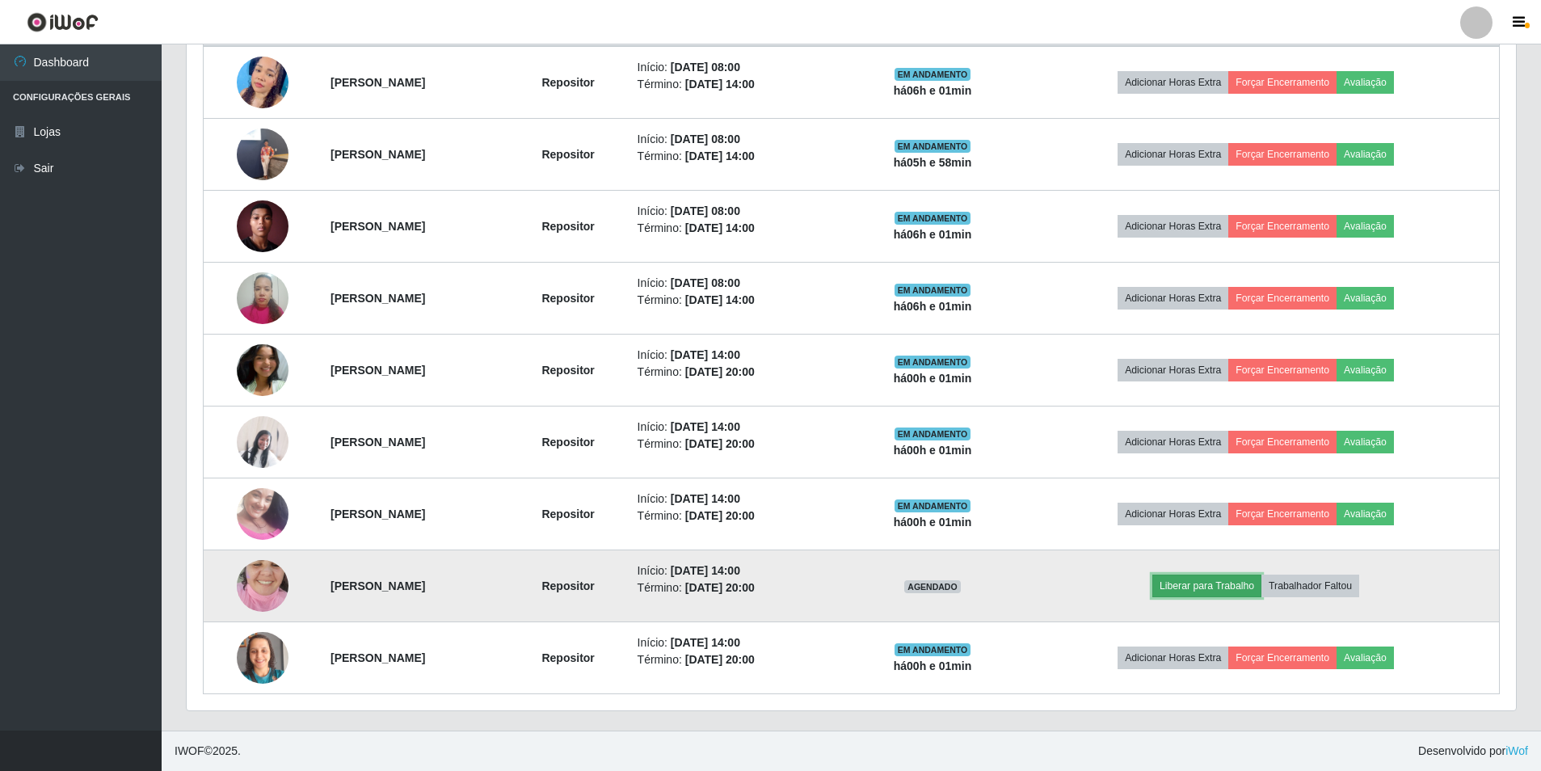
click at [1260, 583] on button "Liberar para Trabalho" at bounding box center [1206, 586] width 109 height 23
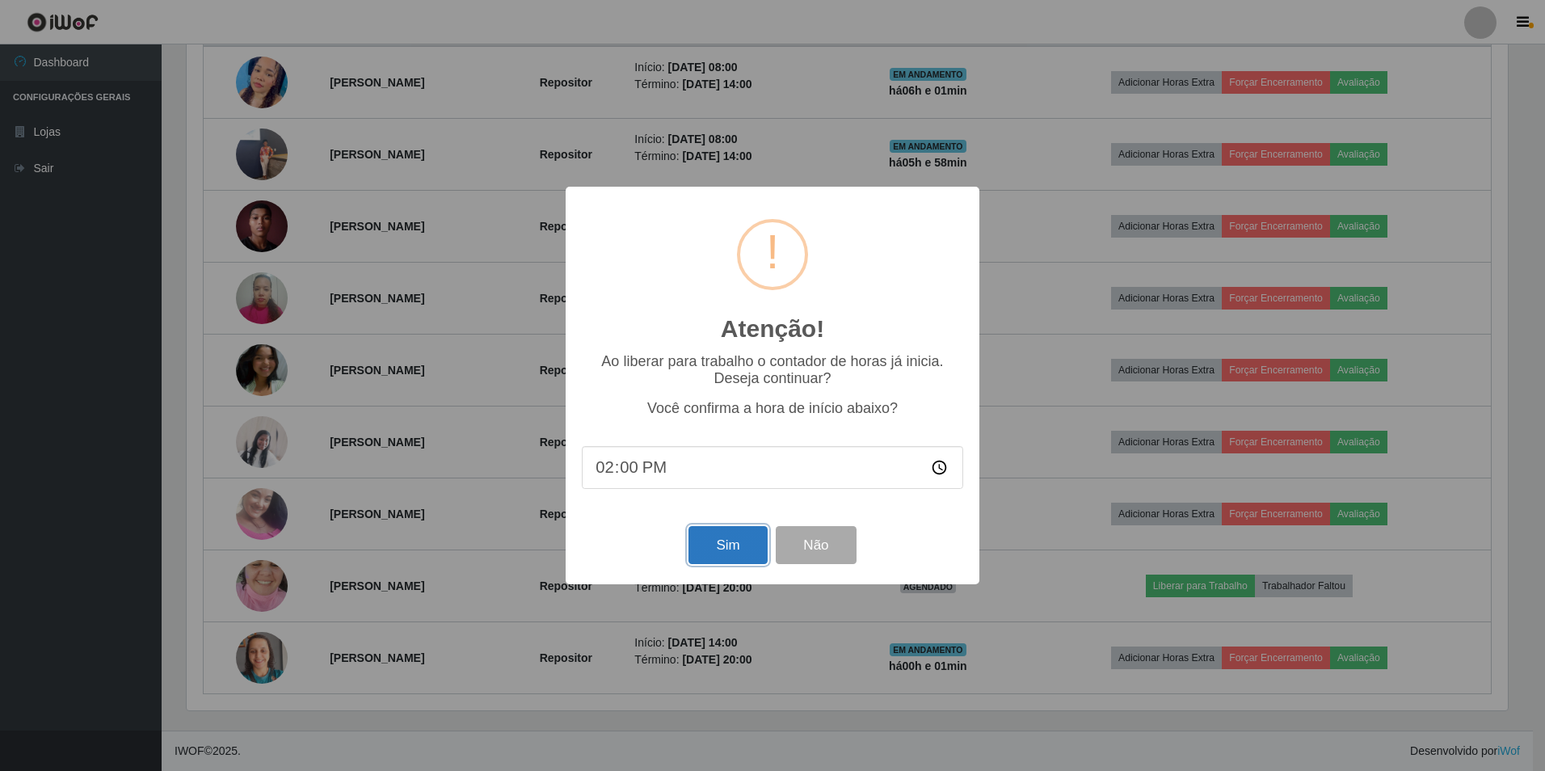
click at [717, 546] on button "Sim" at bounding box center [727, 545] width 78 height 38
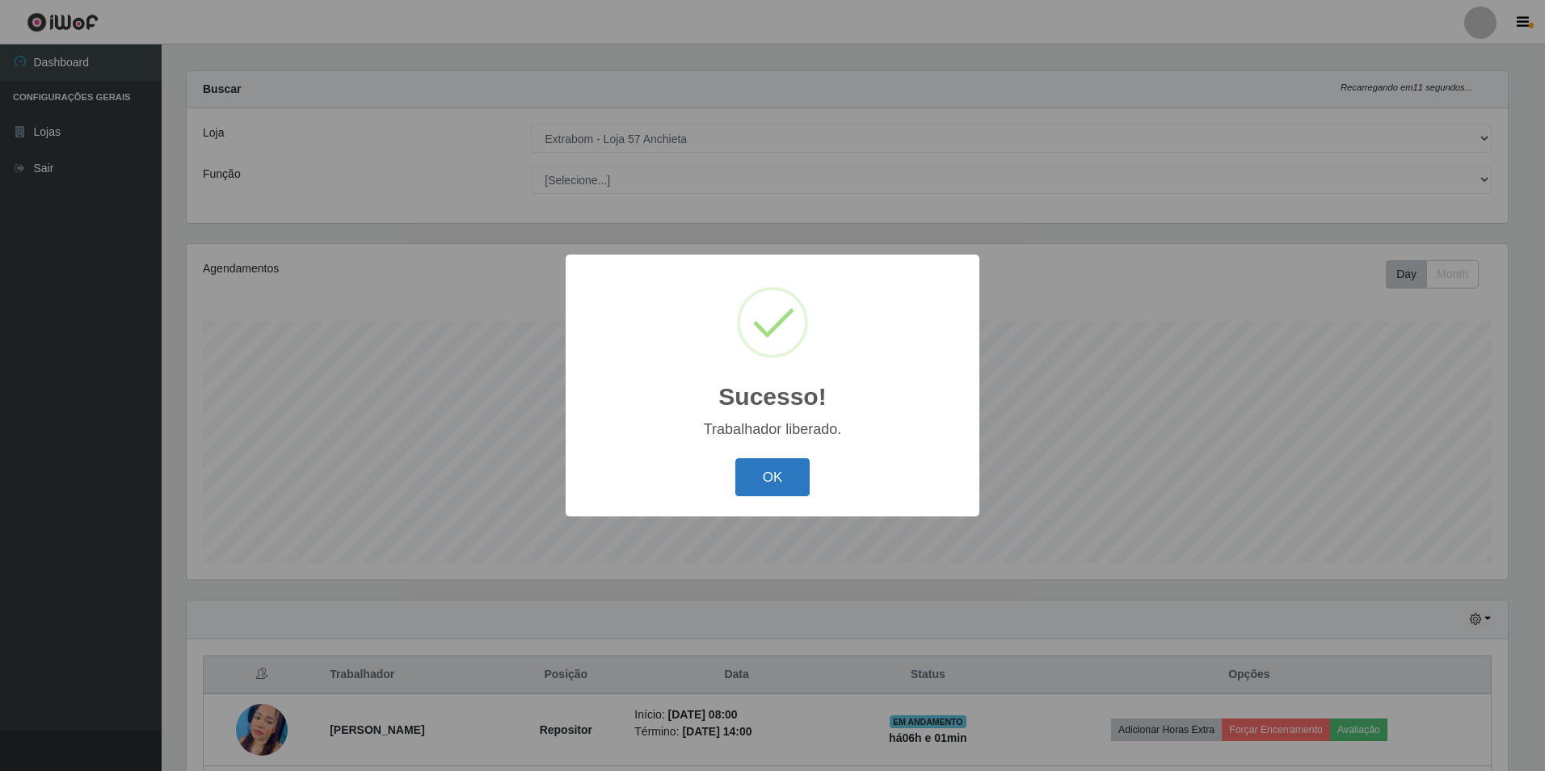
click at [751, 467] on button "OK" at bounding box center [772, 477] width 75 height 38
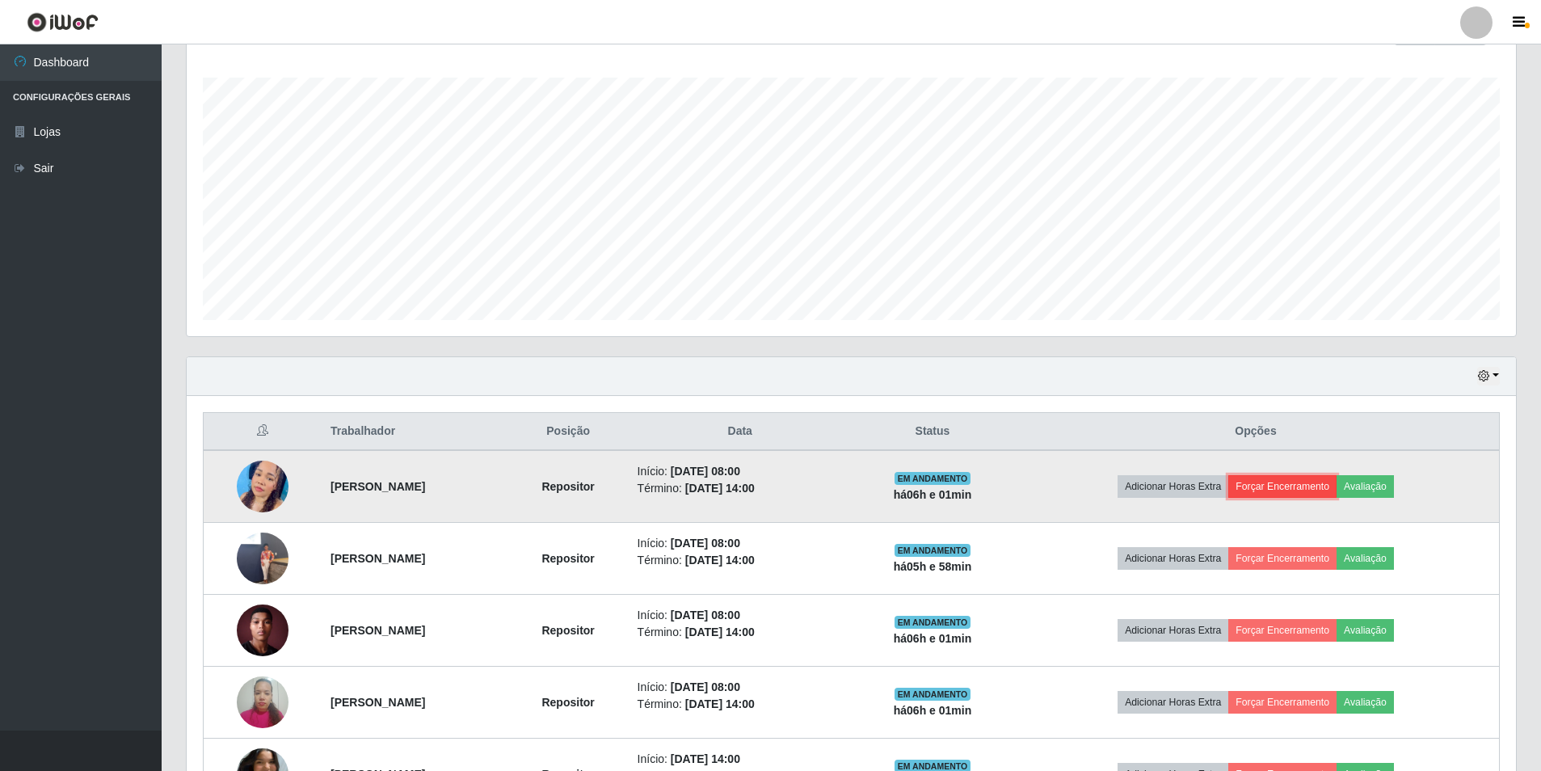
click at [1282, 486] on button "Forçar Encerramento" at bounding box center [1282, 486] width 108 height 23
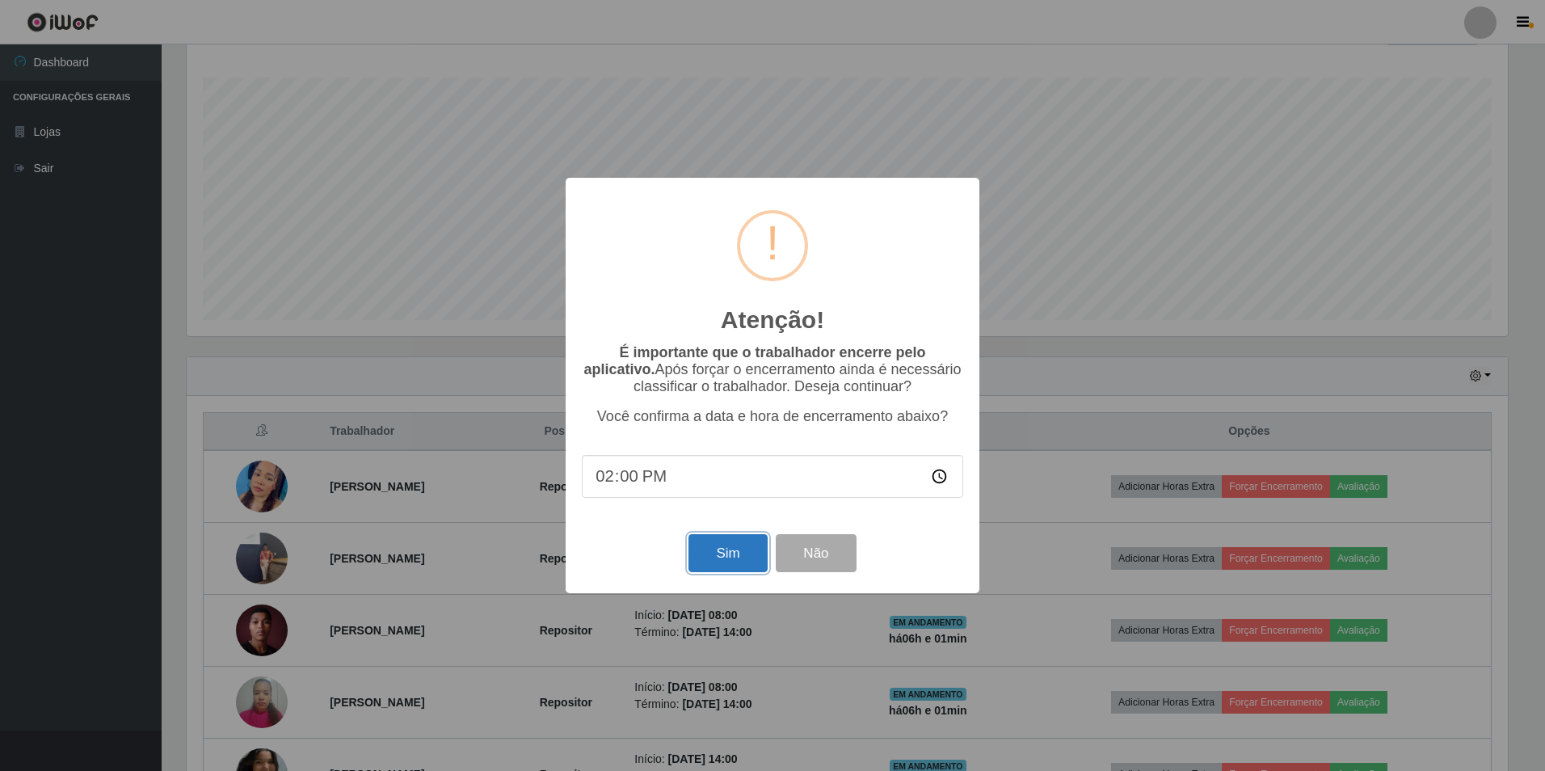
click at [718, 562] on button "Sim" at bounding box center [727, 553] width 78 height 38
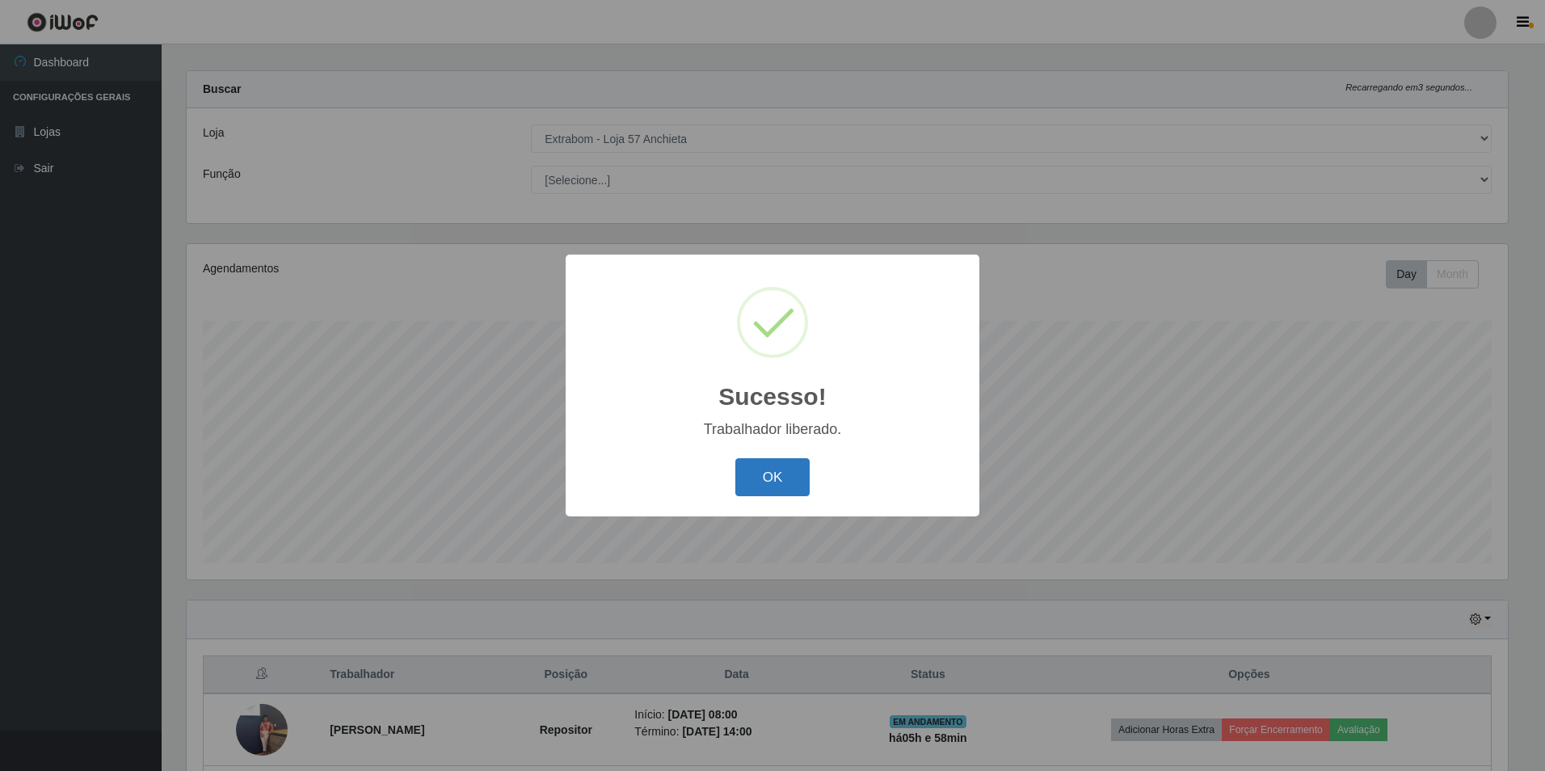
click at [753, 480] on button "OK" at bounding box center [772, 477] width 75 height 38
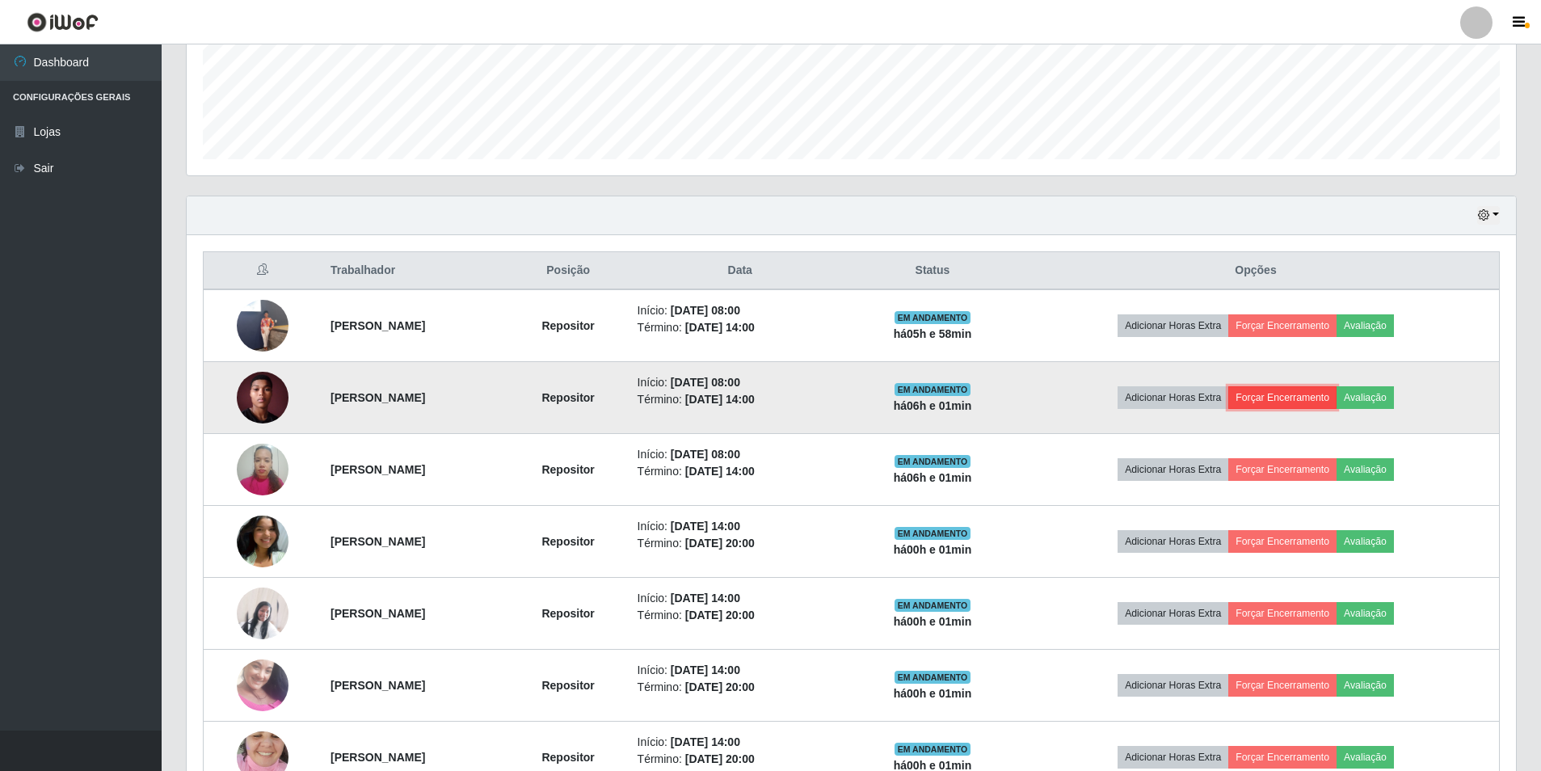
click at [1292, 397] on button "Forçar Encerramento" at bounding box center [1282, 397] width 108 height 23
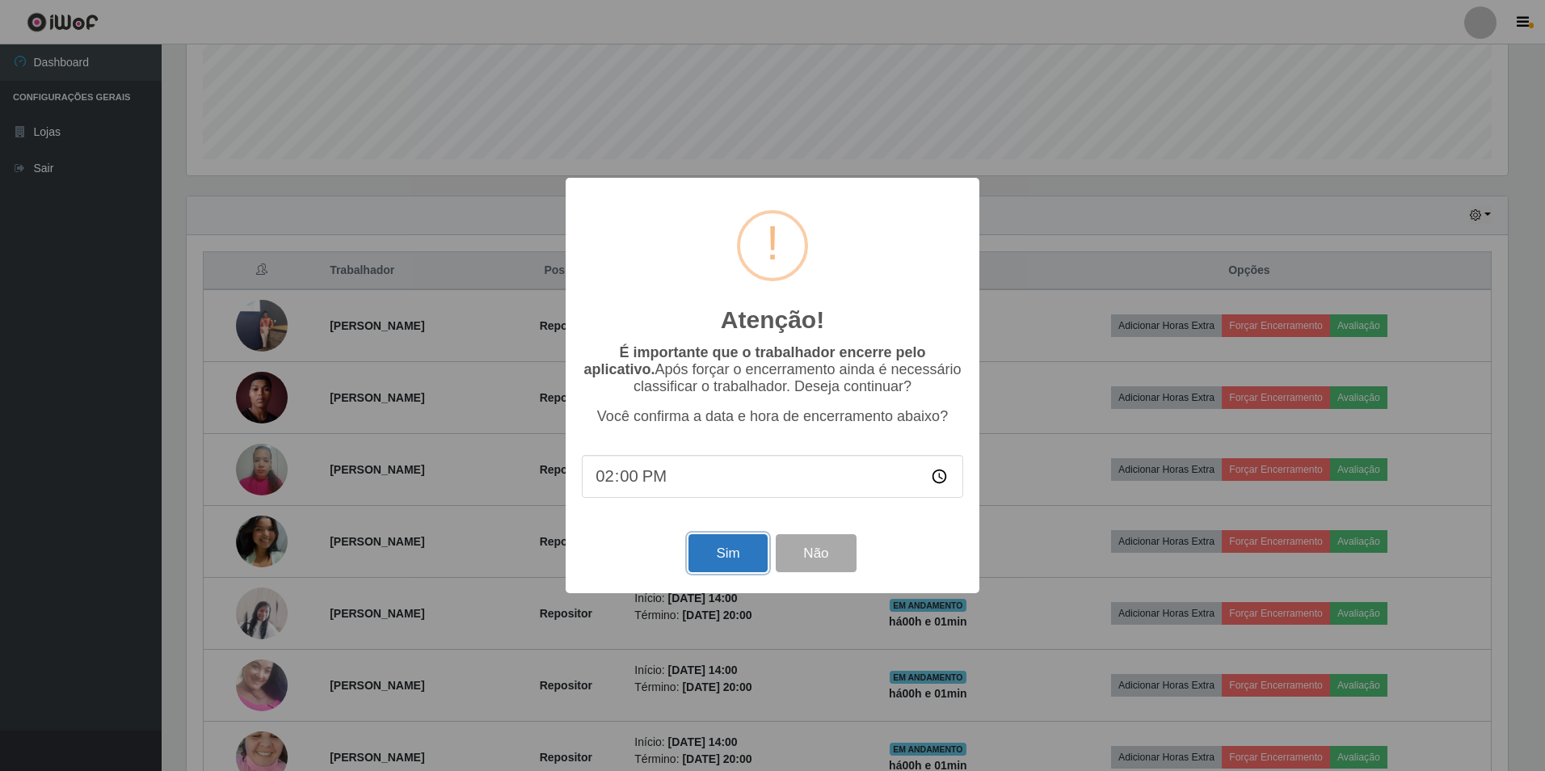
click at [738, 554] on button "Sim" at bounding box center [727, 553] width 78 height 38
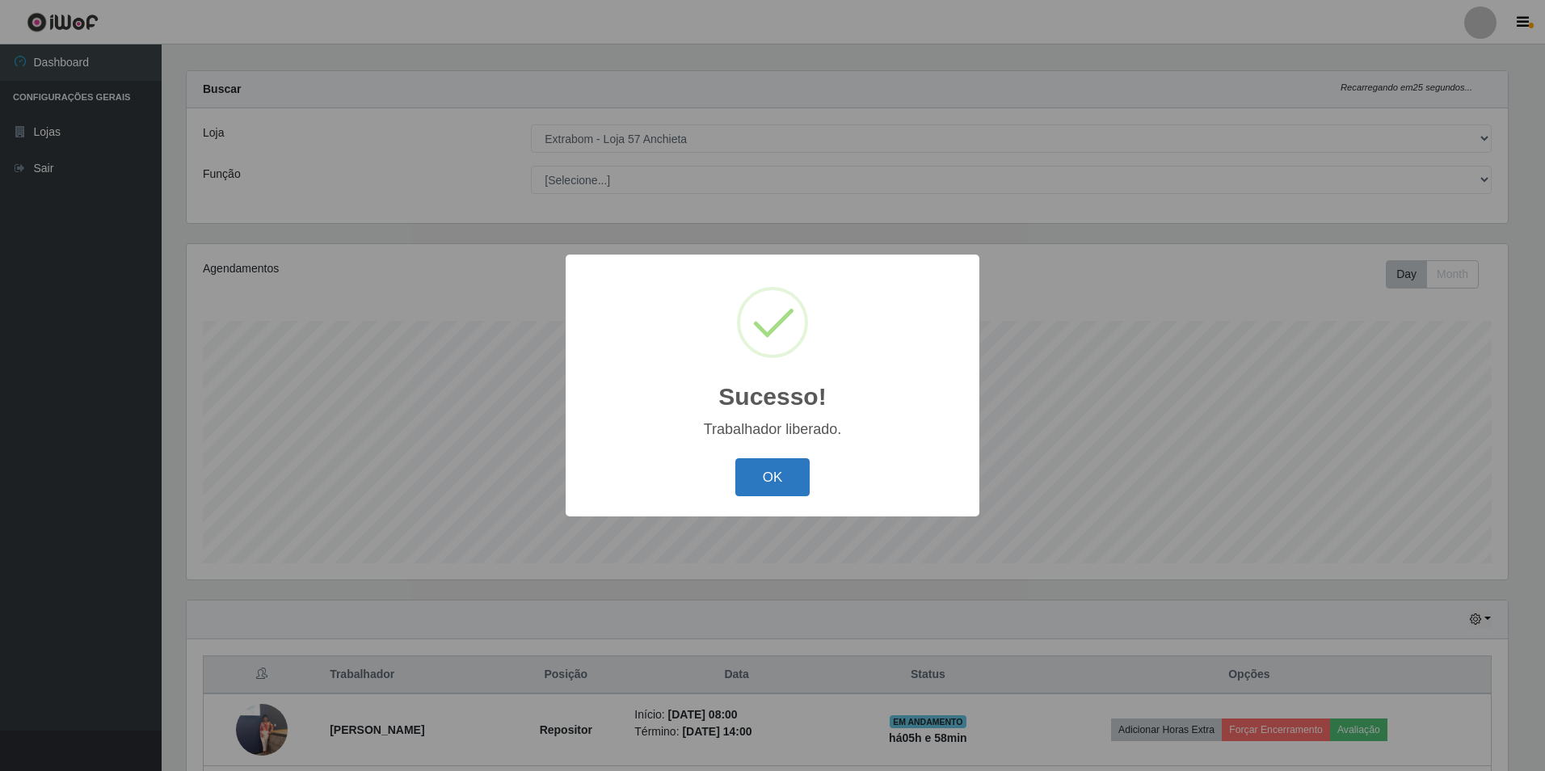
click at [791, 481] on button "OK" at bounding box center [772, 477] width 75 height 38
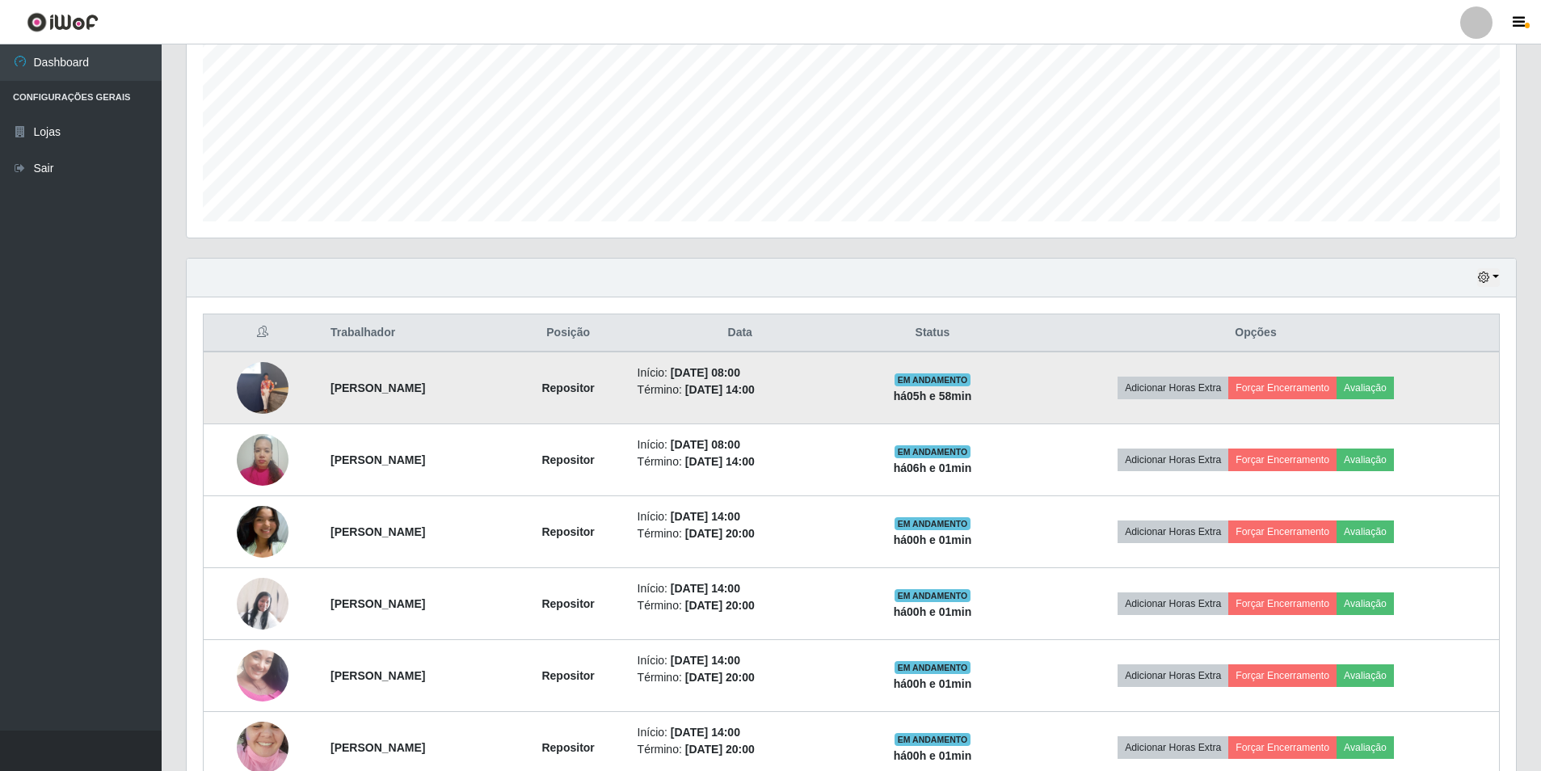
click at [249, 385] on img at bounding box center [263, 388] width 52 height 92
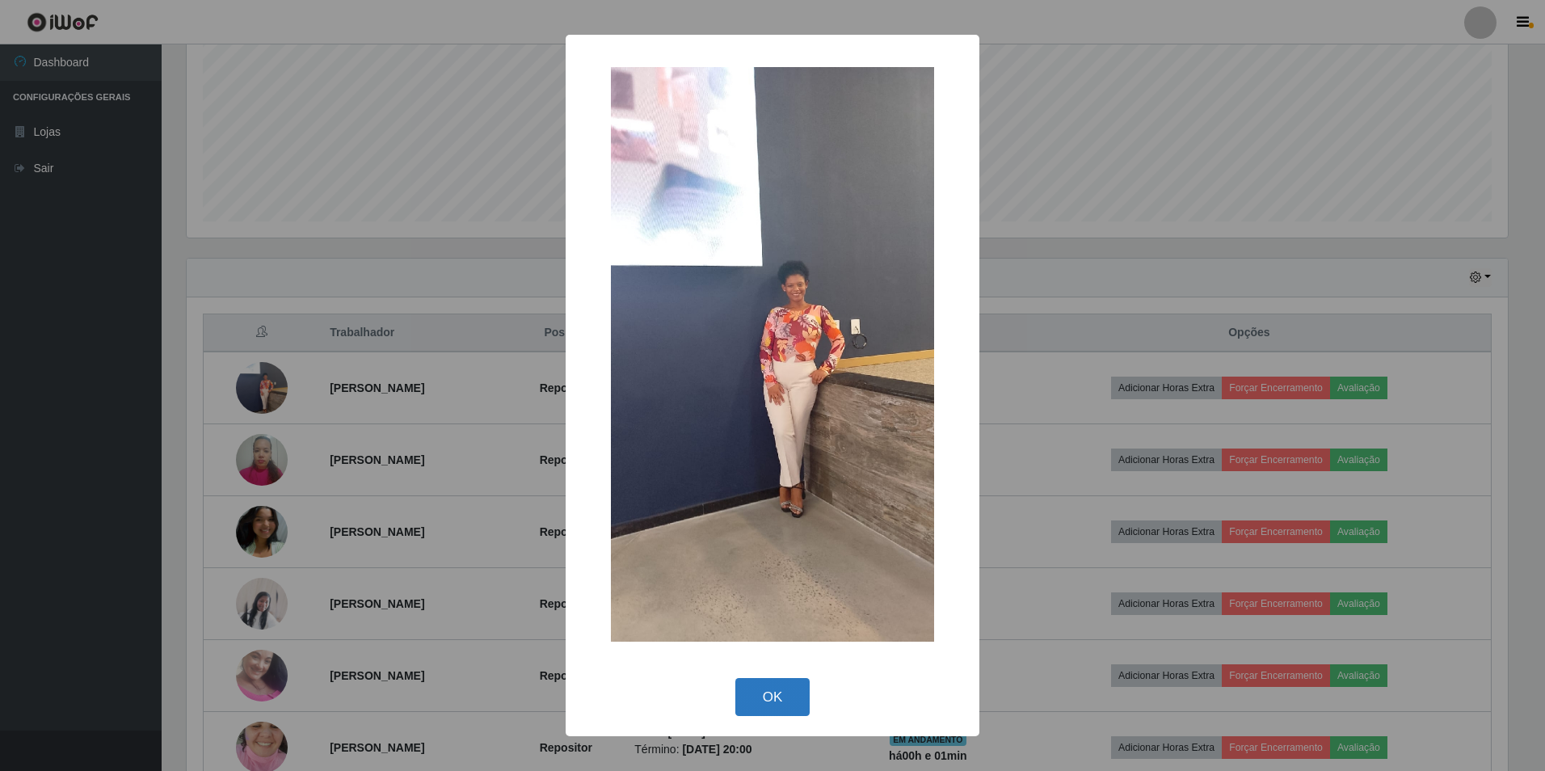
click at [763, 698] on button "OK" at bounding box center [772, 697] width 75 height 38
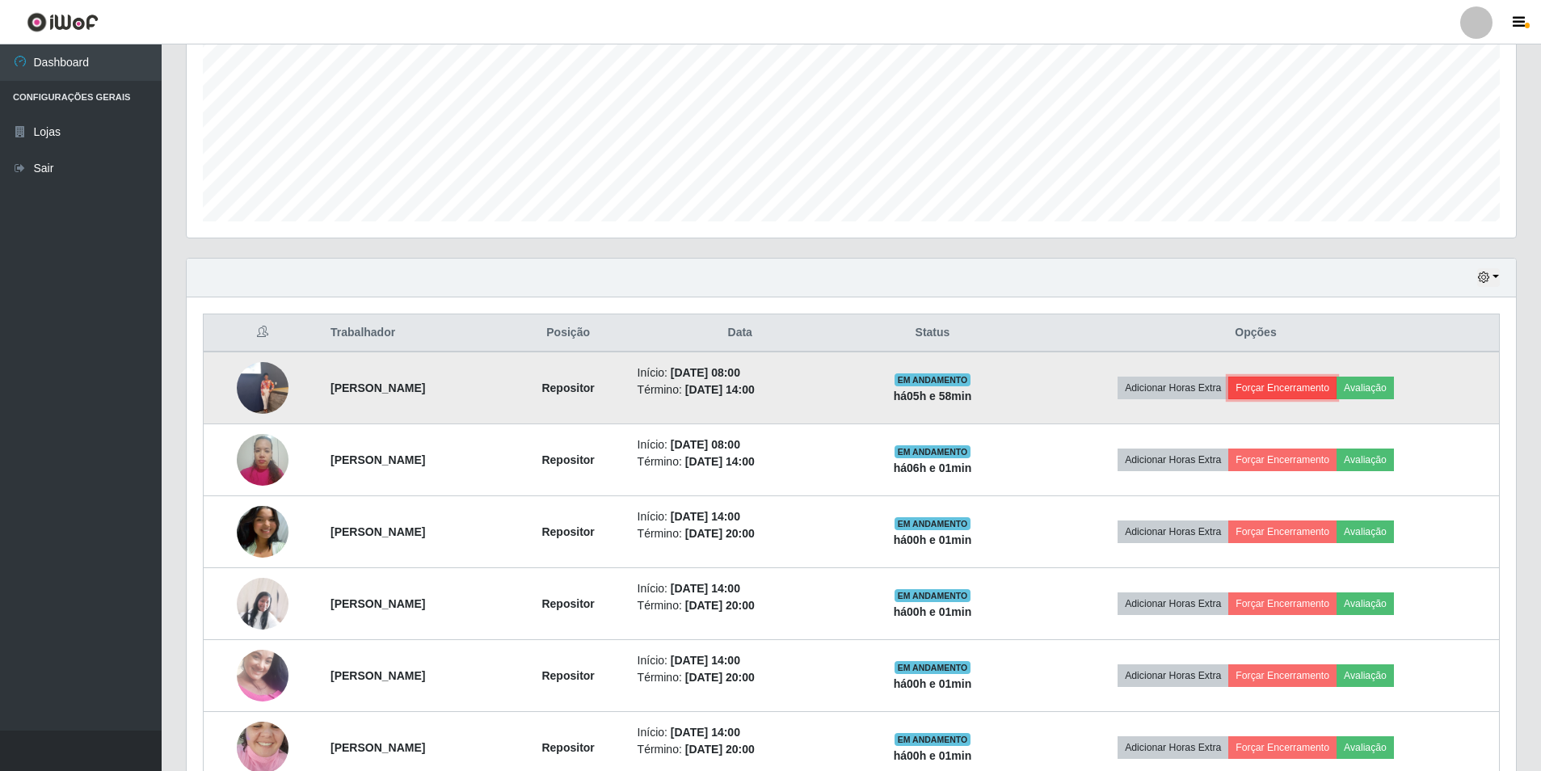
click at [1297, 385] on button "Forçar Encerramento" at bounding box center [1282, 388] width 108 height 23
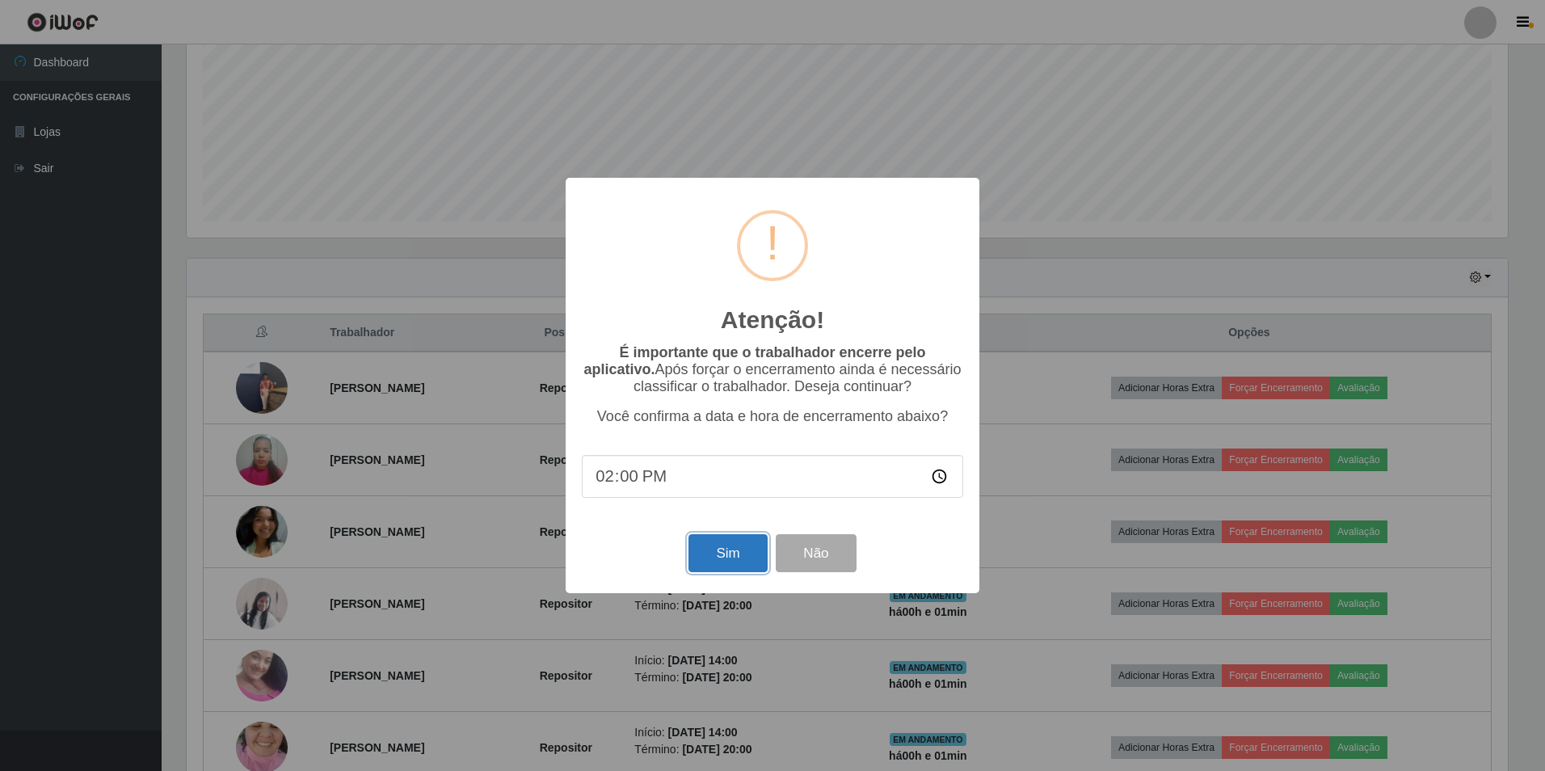
click at [733, 560] on button "Sim" at bounding box center [727, 553] width 78 height 38
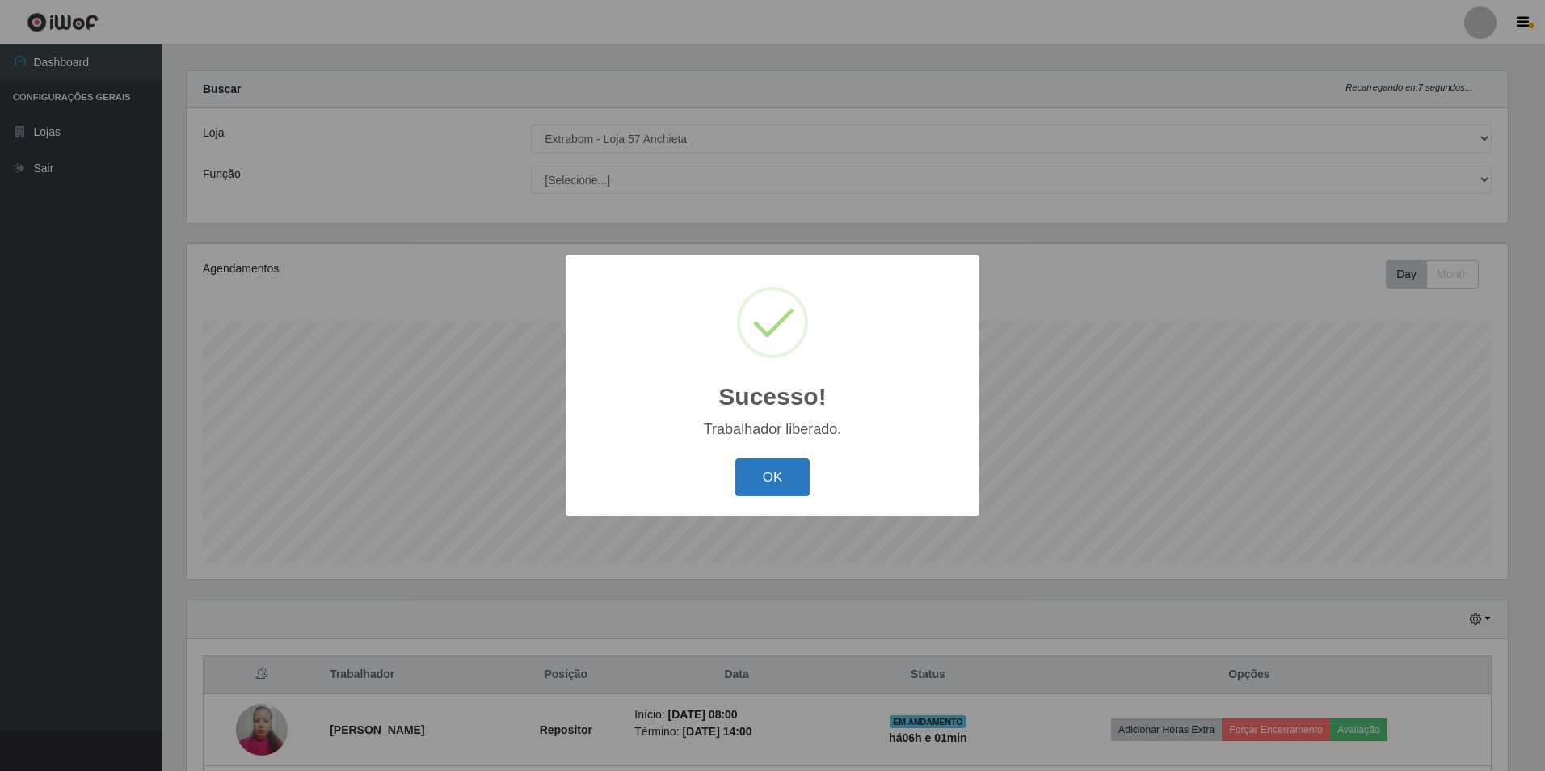
click at [801, 466] on button "OK" at bounding box center [772, 477] width 75 height 38
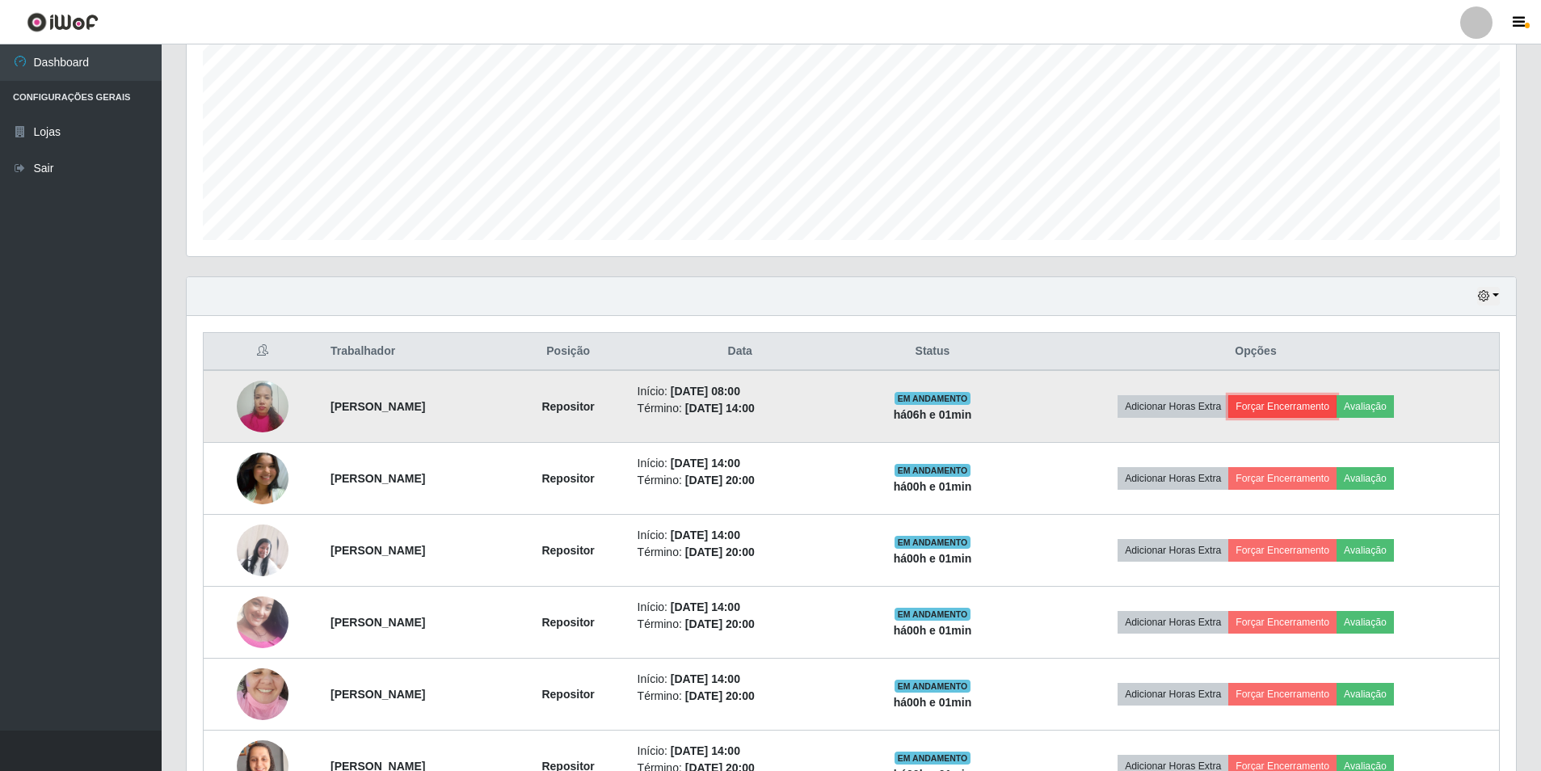
click at [1303, 410] on button "Forçar Encerramento" at bounding box center [1282, 406] width 108 height 23
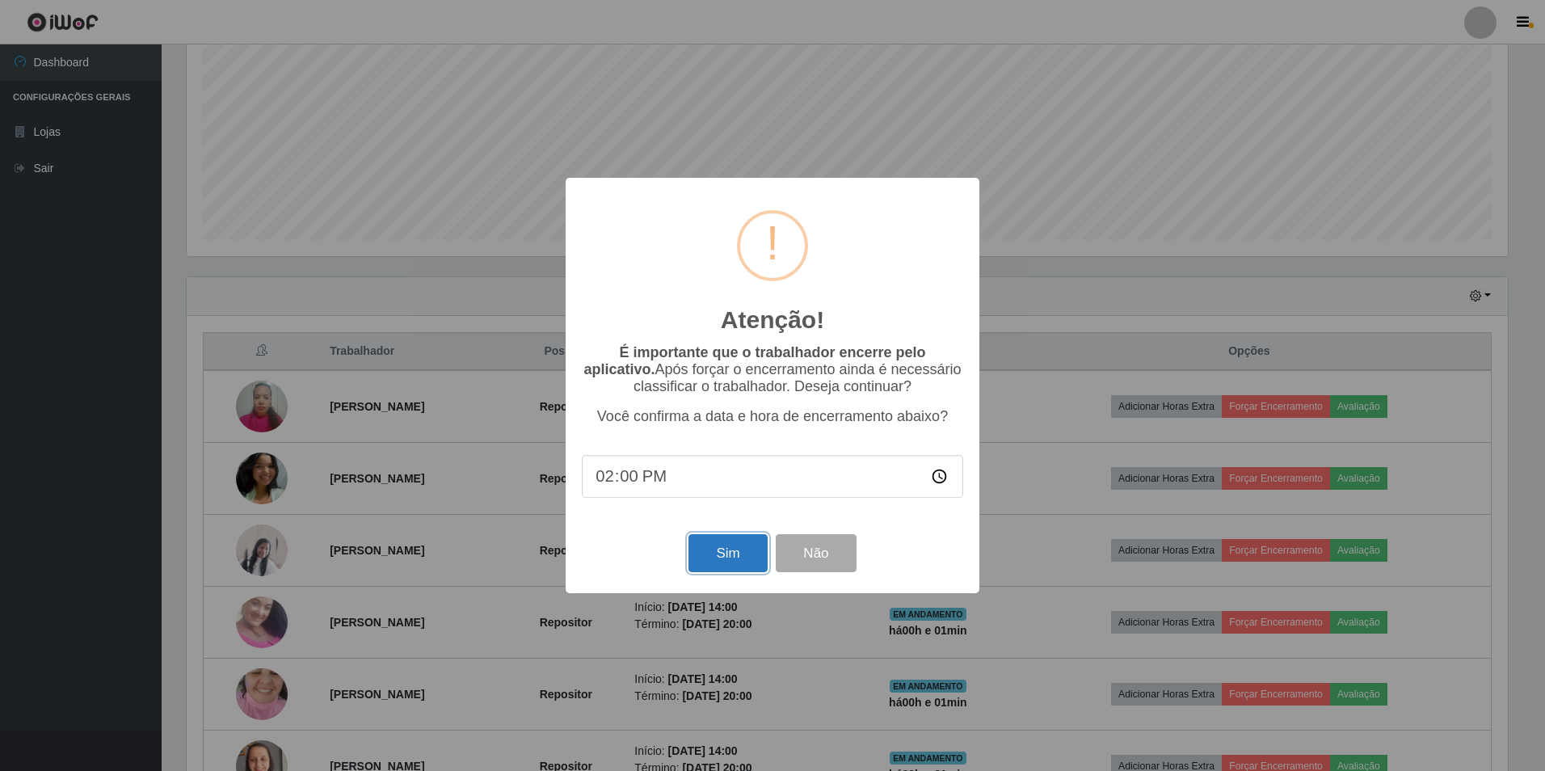
click at [745, 549] on button "Sim" at bounding box center [727, 553] width 78 height 38
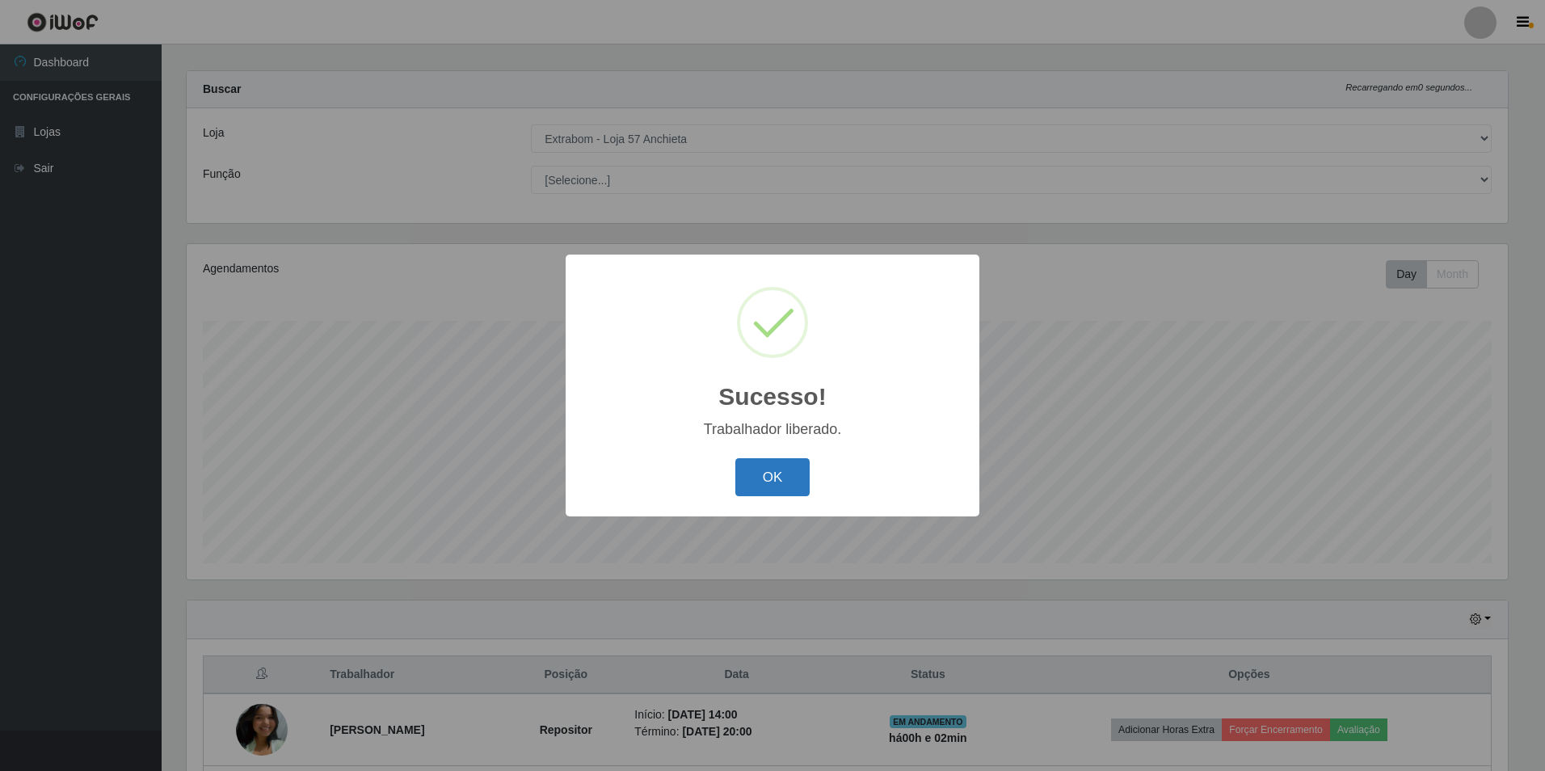
click at [757, 482] on button "OK" at bounding box center [772, 477] width 75 height 38
